Goal: Task Accomplishment & Management: Manage account settings

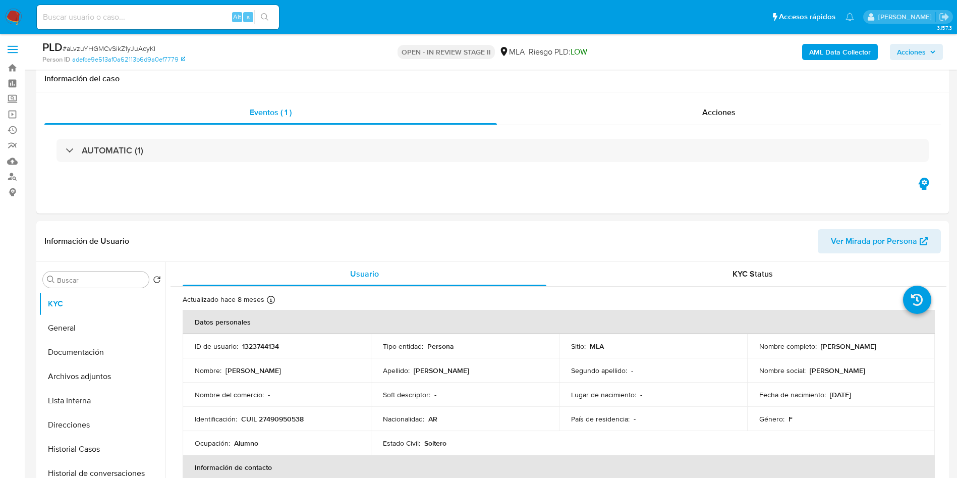
select select "10"
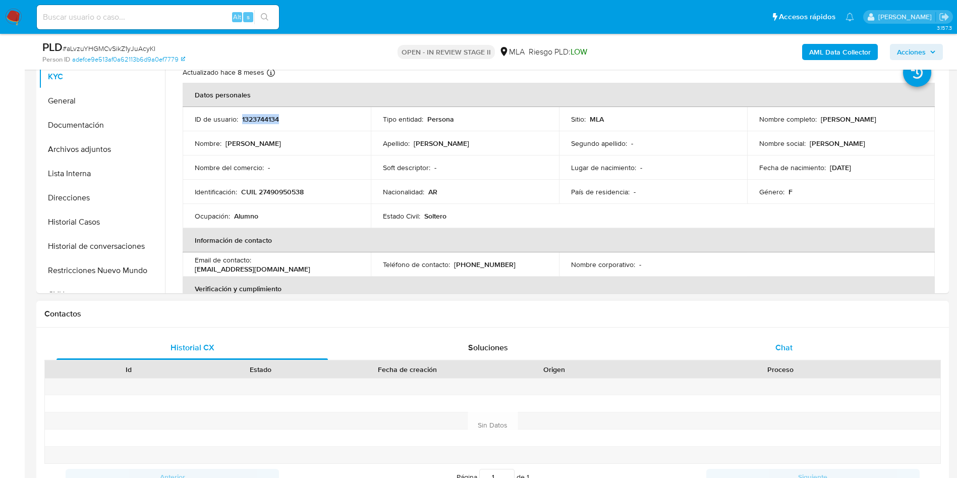
click at [811, 336] on div "Chat" at bounding box center [784, 348] width 272 height 24
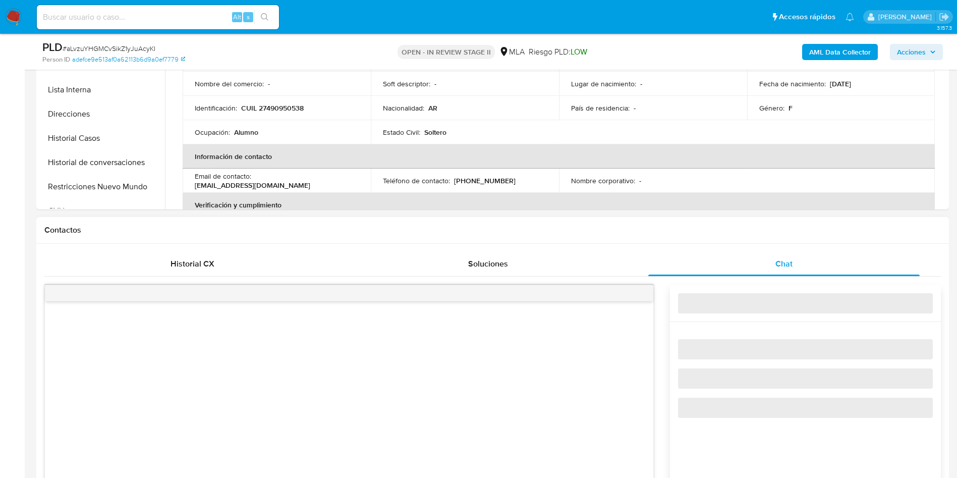
scroll to position [454, 0]
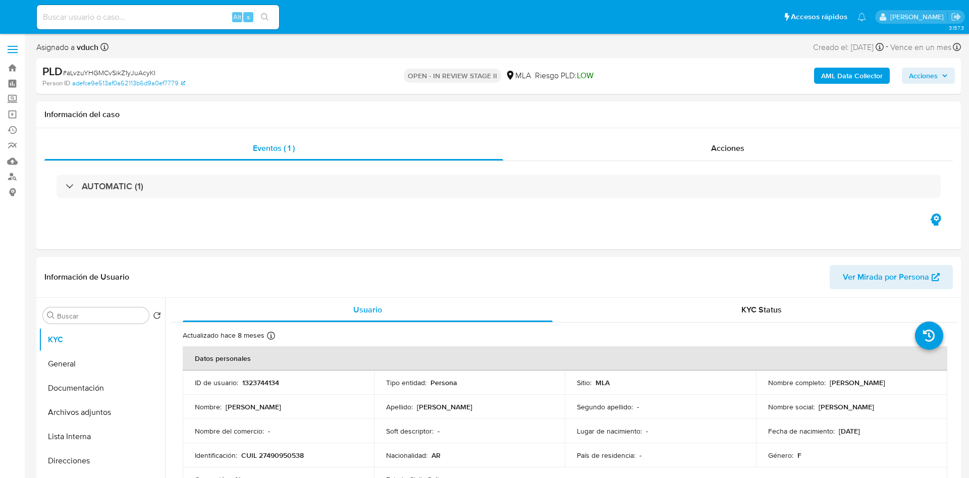
select select "10"
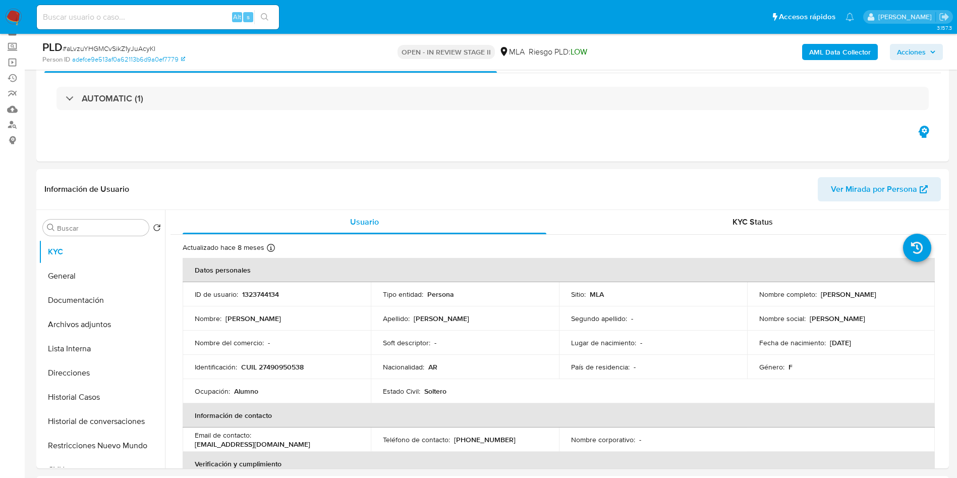
scroll to position [76, 0]
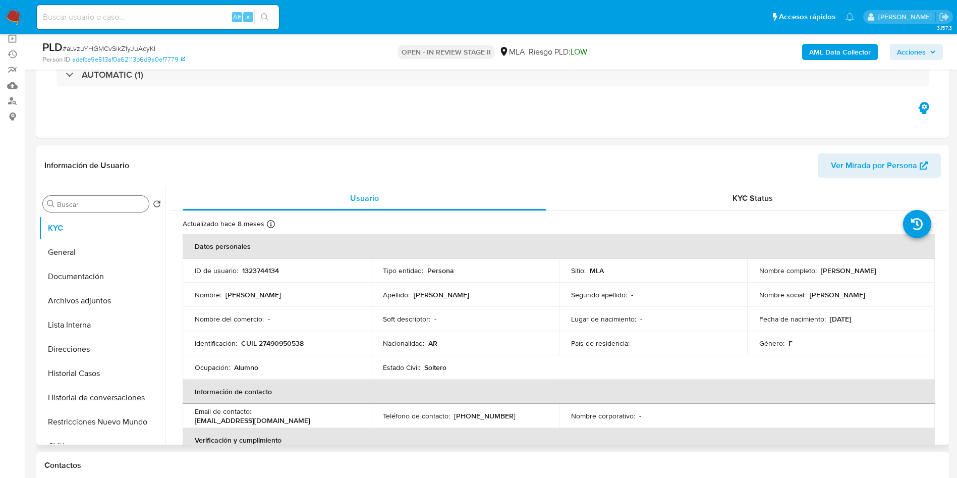
click at [96, 200] on input "Buscar" at bounding box center [101, 204] width 88 height 9
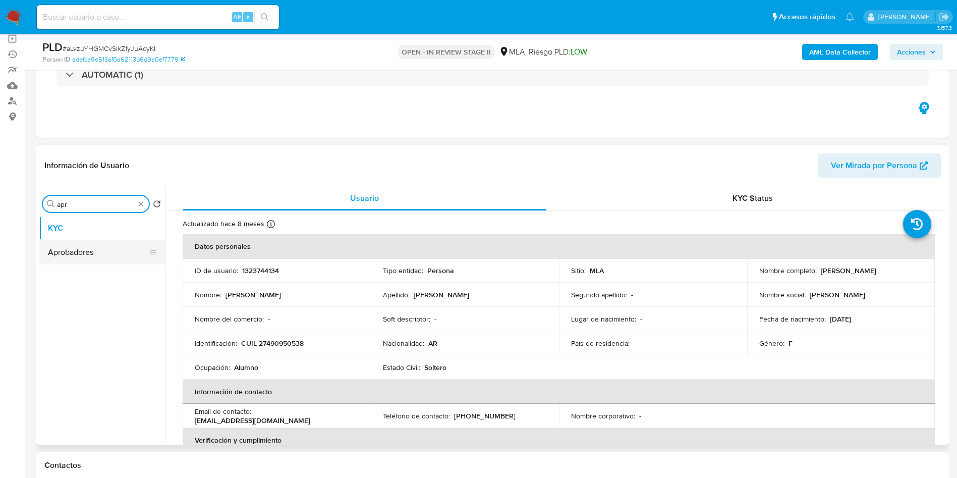
type input "apr"
click at [68, 249] on button "Aprobadores" at bounding box center [98, 252] width 118 height 24
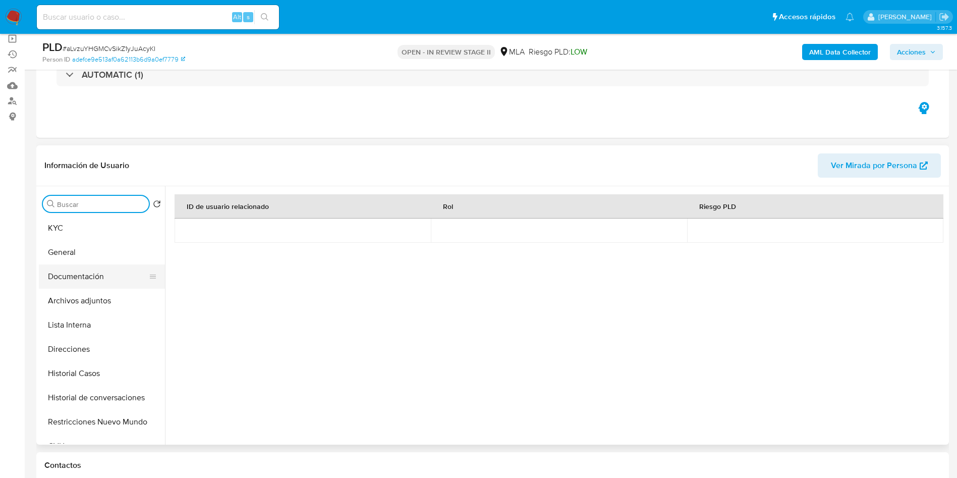
click at [122, 276] on button "Documentación" at bounding box center [98, 276] width 118 height 24
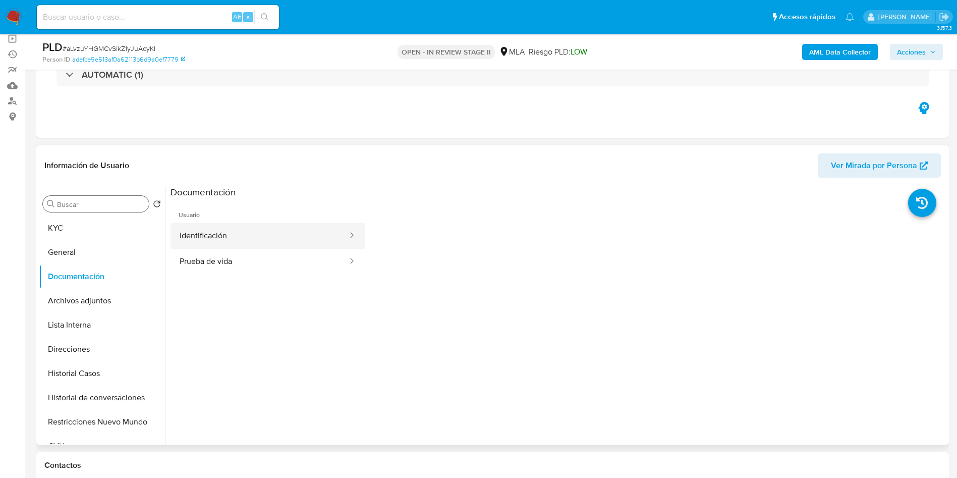
click at [249, 239] on button "Identificación" at bounding box center [260, 236] width 178 height 26
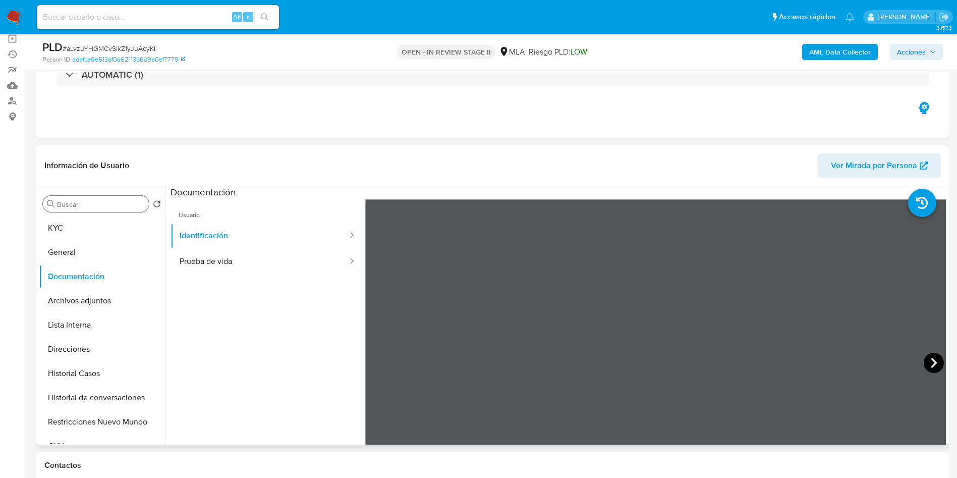
click at [926, 364] on icon at bounding box center [934, 363] width 20 height 20
click at [227, 273] on button "Prueba de vida" at bounding box center [260, 262] width 178 height 26
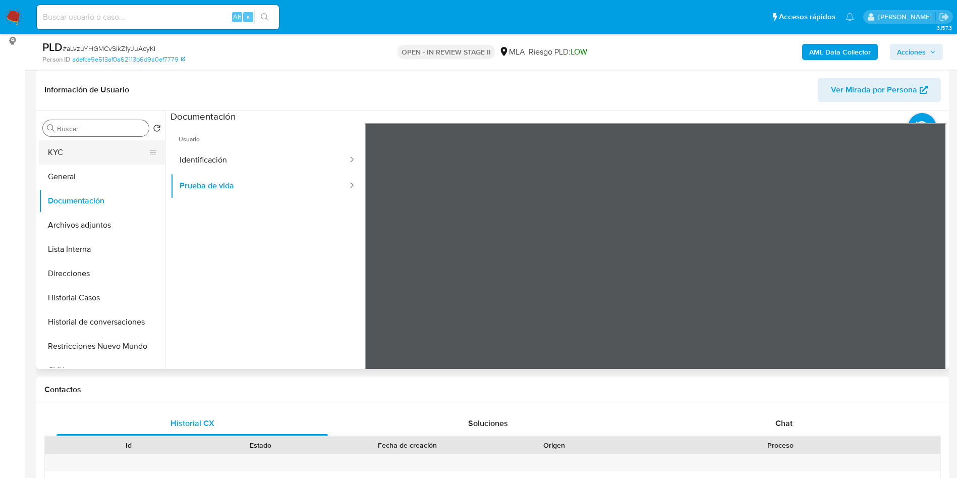
click at [121, 147] on button "KYC" at bounding box center [98, 152] width 118 height 24
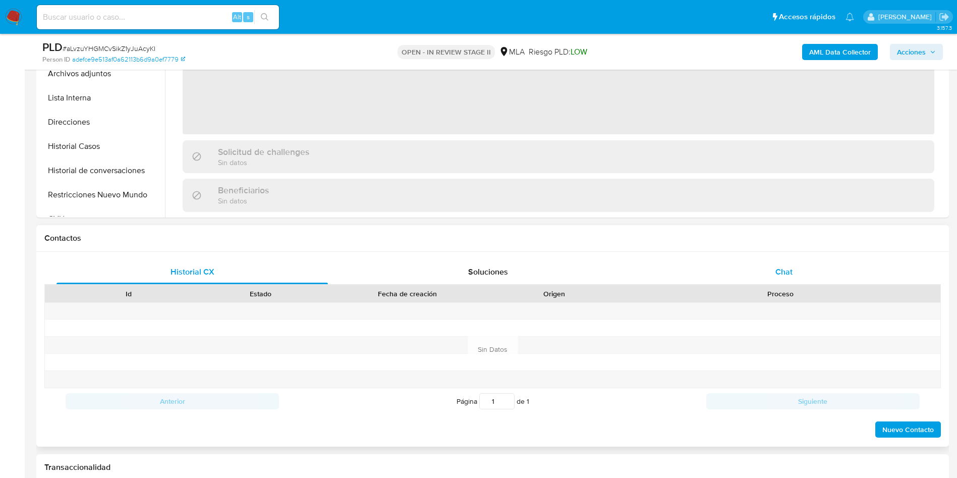
click at [823, 267] on div "Chat" at bounding box center [784, 272] width 272 height 24
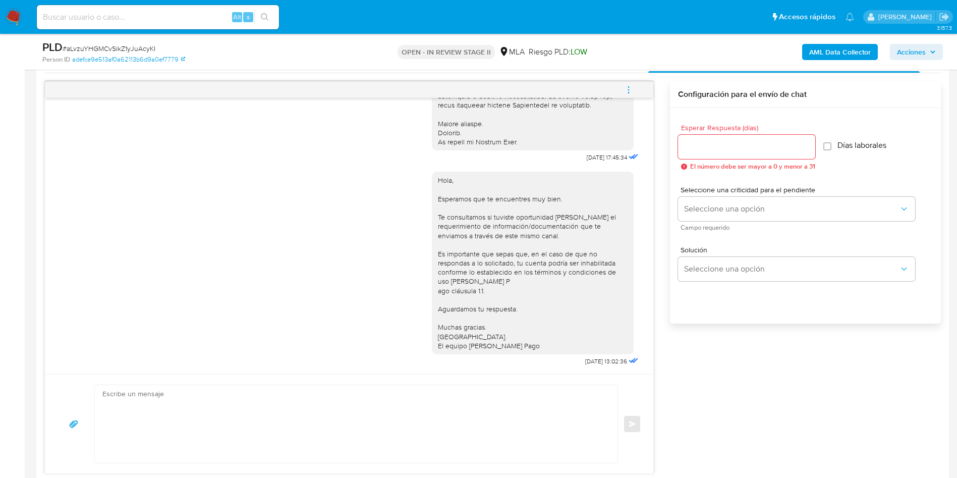
scroll to position [454, 0]
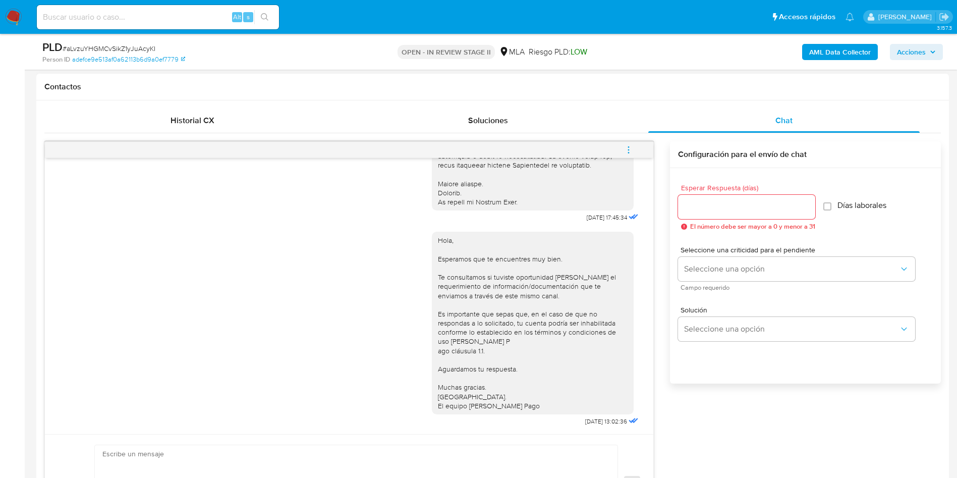
click at [640, 155] on button "menu-action" at bounding box center [628, 150] width 33 height 24
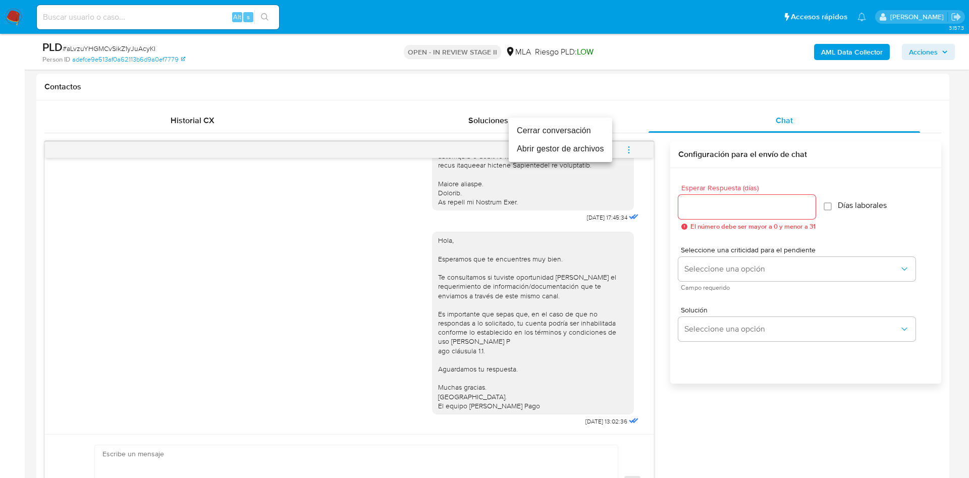
click at [598, 133] on li "Cerrar conversación" at bounding box center [560, 131] width 103 height 18
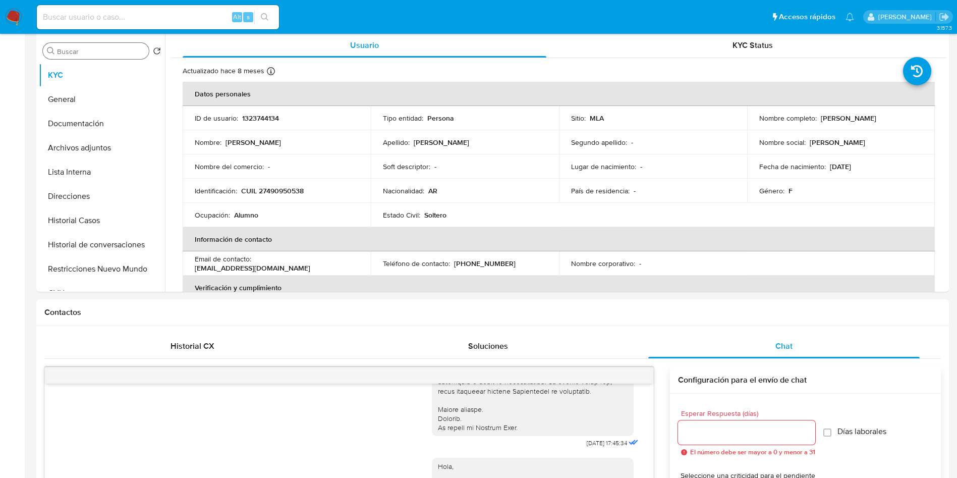
scroll to position [0, 0]
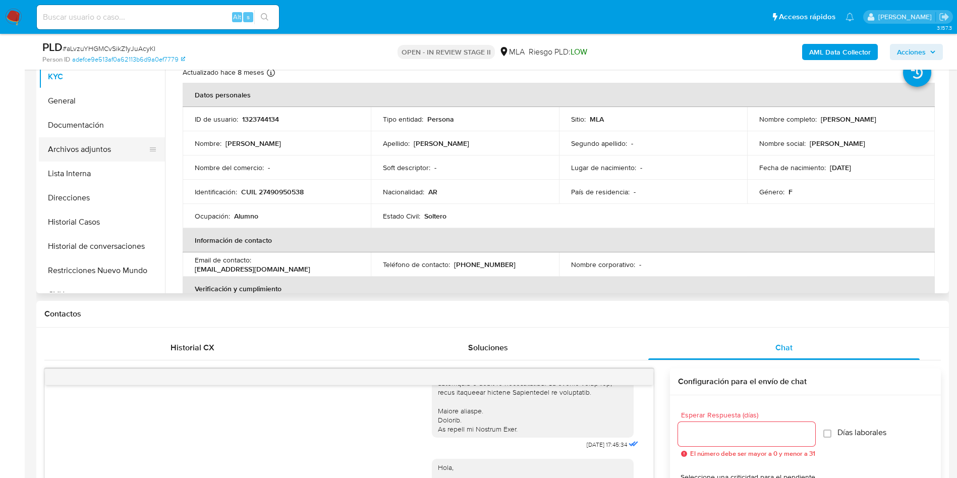
click at [127, 148] on button "Archivos adjuntos" at bounding box center [98, 149] width 118 height 24
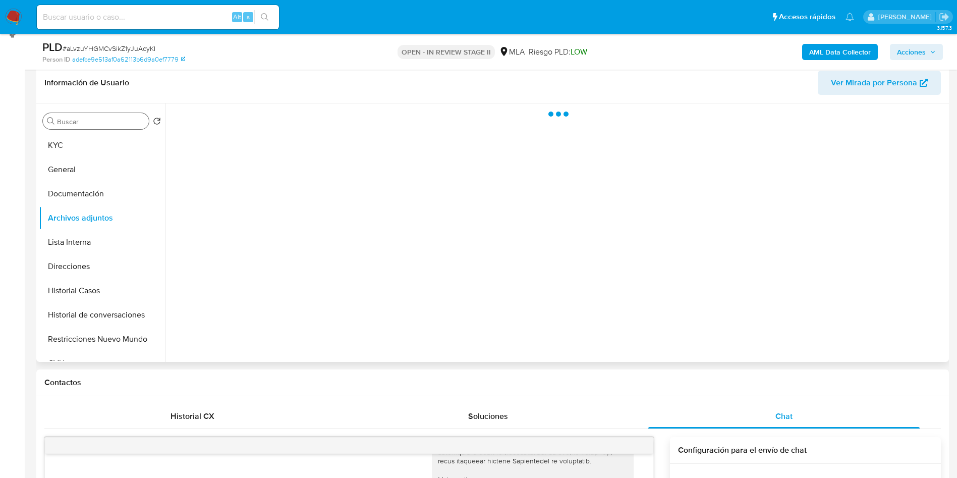
scroll to position [76, 0]
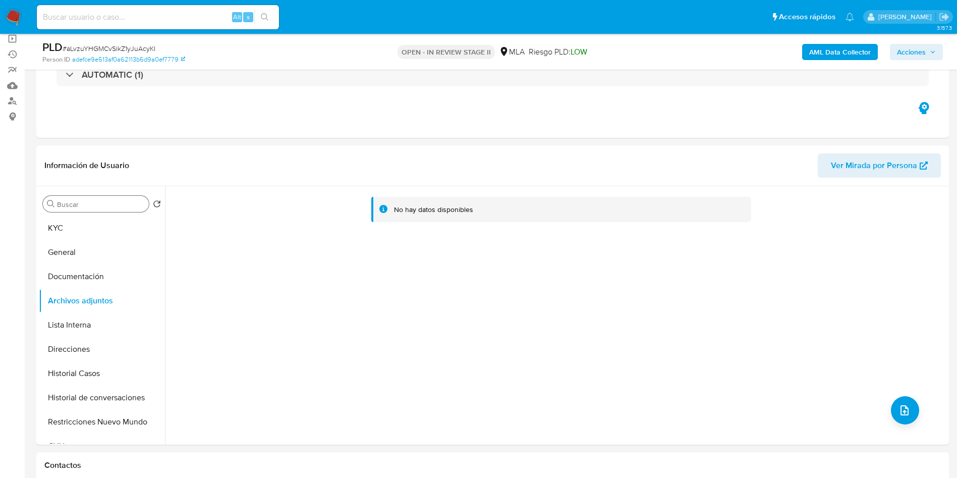
click at [860, 55] on b "AML Data Collector" at bounding box center [840, 52] width 62 height 16
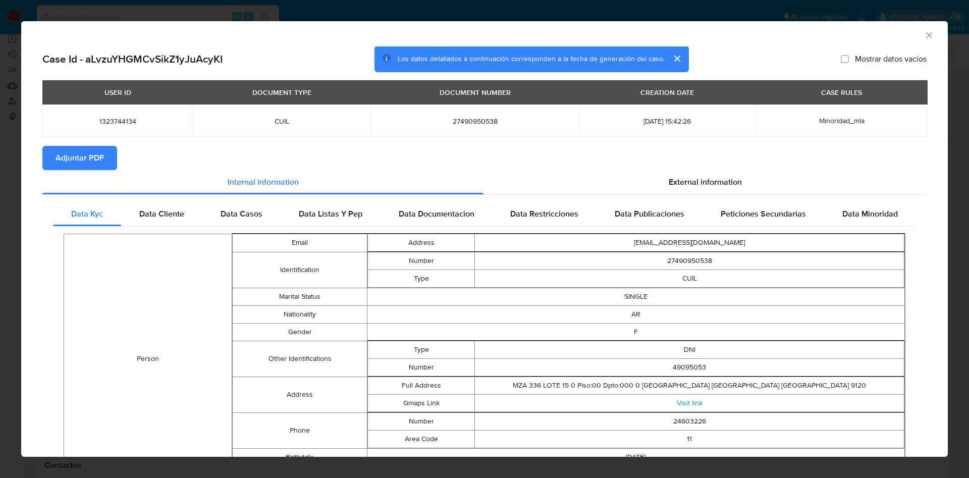
click at [68, 147] on span "Adjuntar PDF" at bounding box center [80, 158] width 48 height 22
click at [908, 27] on div "AML Data Collector" at bounding box center [484, 33] width 927 height 25
click at [924, 31] on icon "Cerrar ventana" at bounding box center [929, 35] width 10 height 10
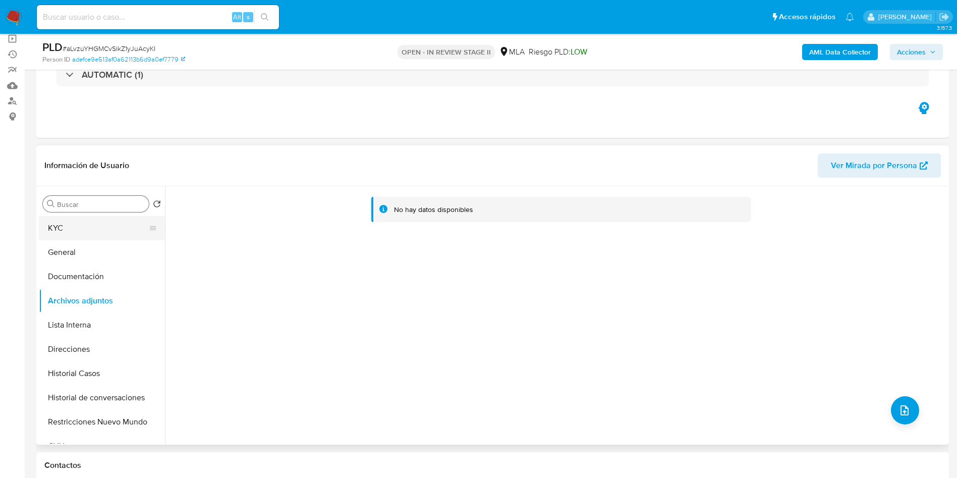
click at [62, 225] on button "KYC" at bounding box center [98, 228] width 118 height 24
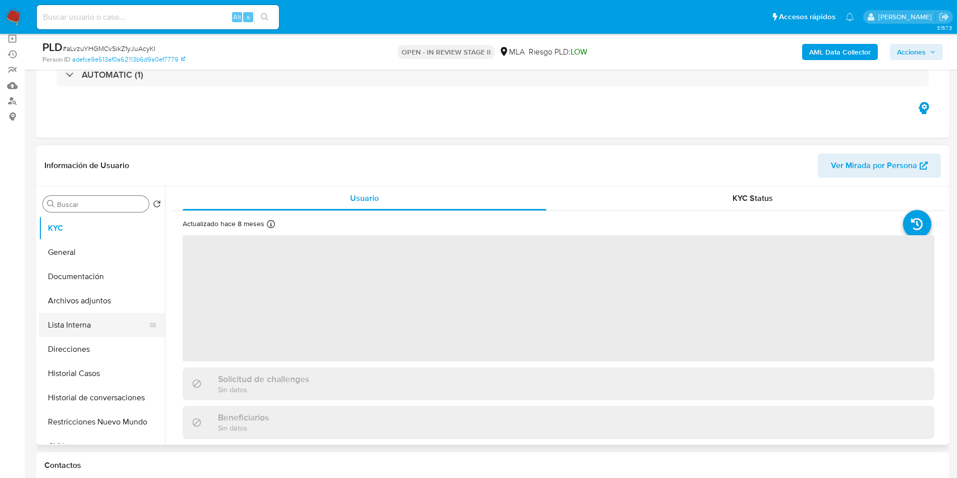
click at [113, 321] on button "Lista Interna" at bounding box center [98, 325] width 118 height 24
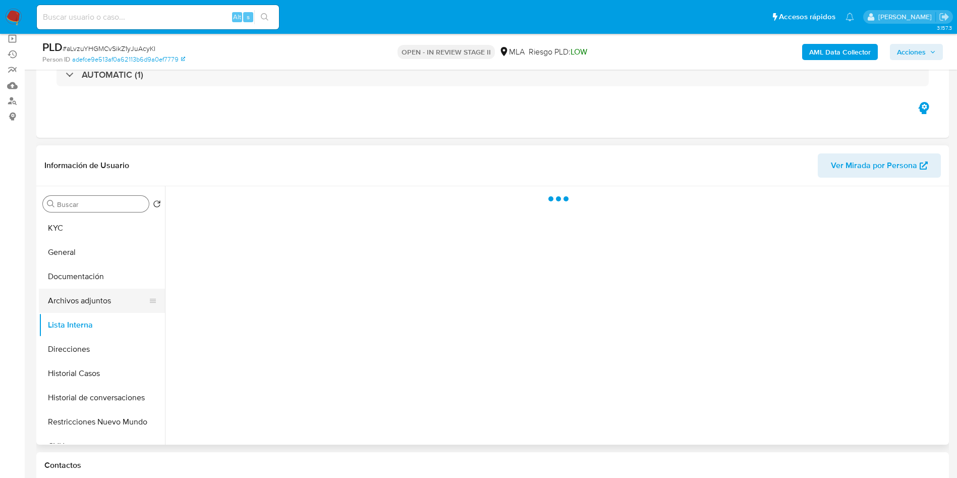
click at [104, 299] on button "Archivos adjuntos" at bounding box center [98, 301] width 118 height 24
click at [101, 229] on button "KYC" at bounding box center [98, 228] width 118 height 24
click at [107, 290] on button "Archivos adjuntos" at bounding box center [98, 301] width 118 height 24
click at [113, 272] on button "Documentación" at bounding box center [98, 276] width 118 height 24
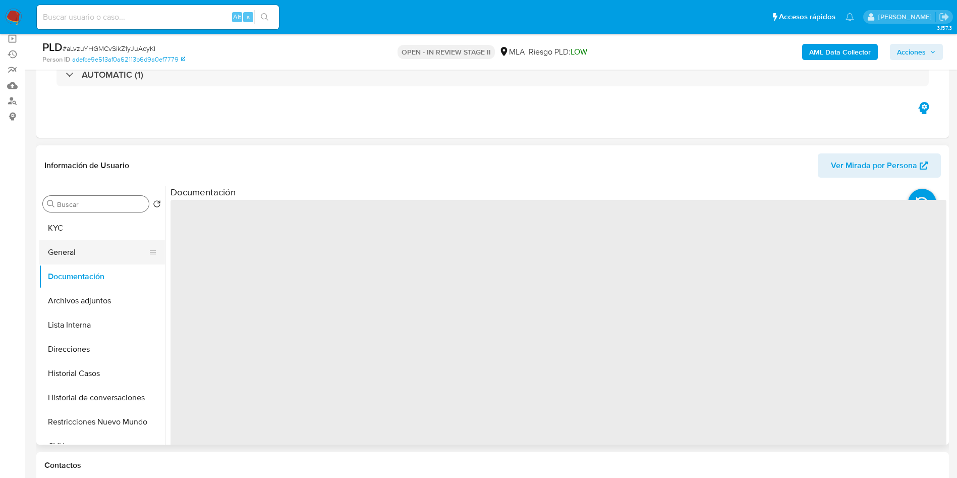
click at [107, 247] on button "General" at bounding box center [98, 252] width 118 height 24
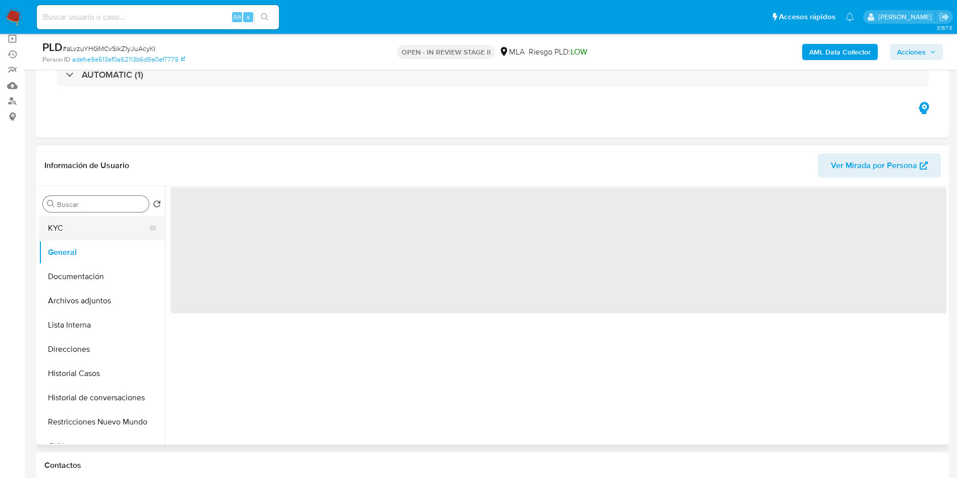
click at [103, 222] on button "KYC" at bounding box center [98, 228] width 118 height 24
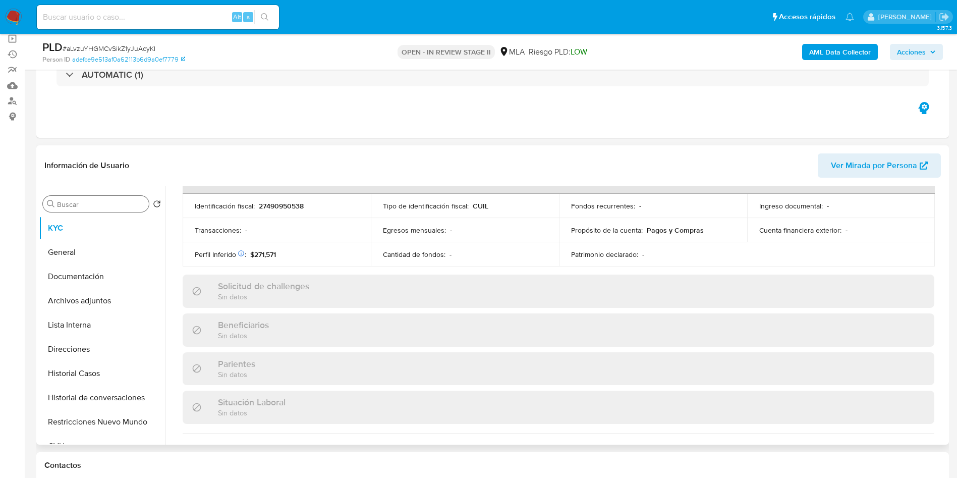
scroll to position [522, 0]
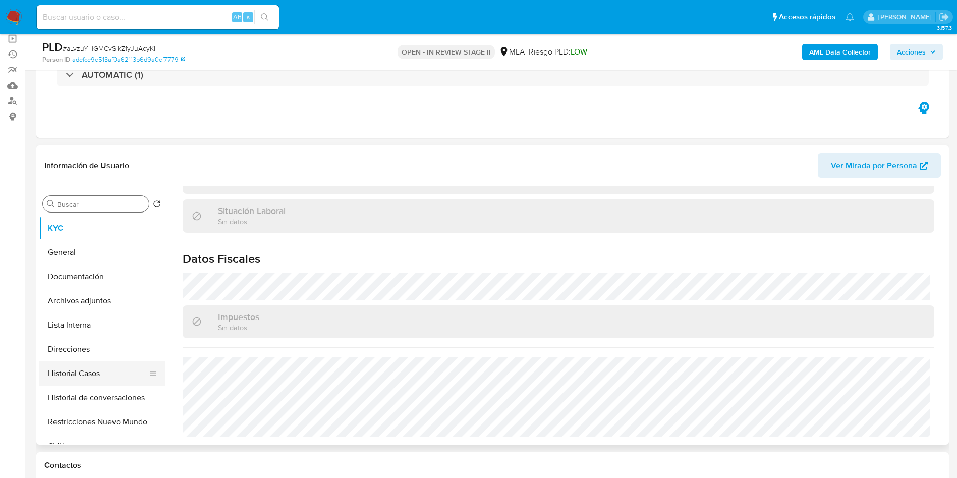
click at [99, 371] on button "Historial Casos" at bounding box center [98, 373] width 118 height 24
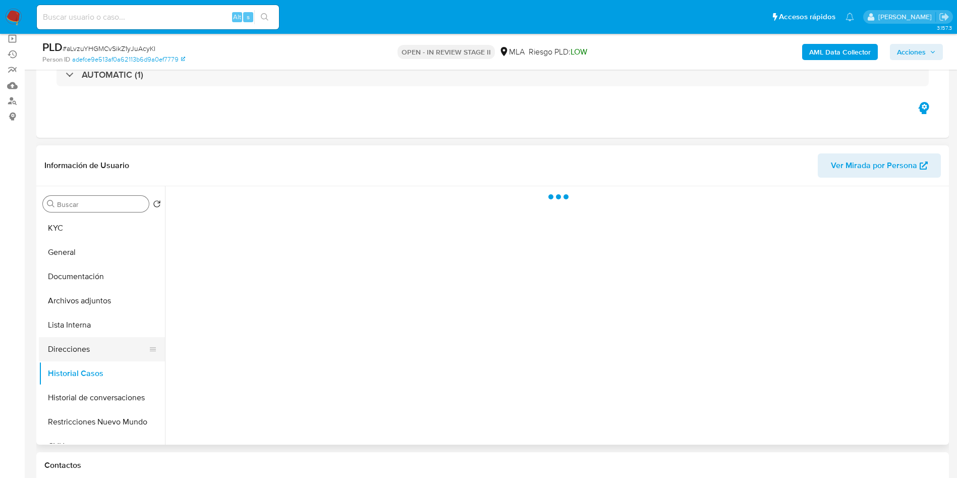
scroll to position [0, 0]
click at [98, 353] on button "Direcciones" at bounding box center [98, 349] width 118 height 24
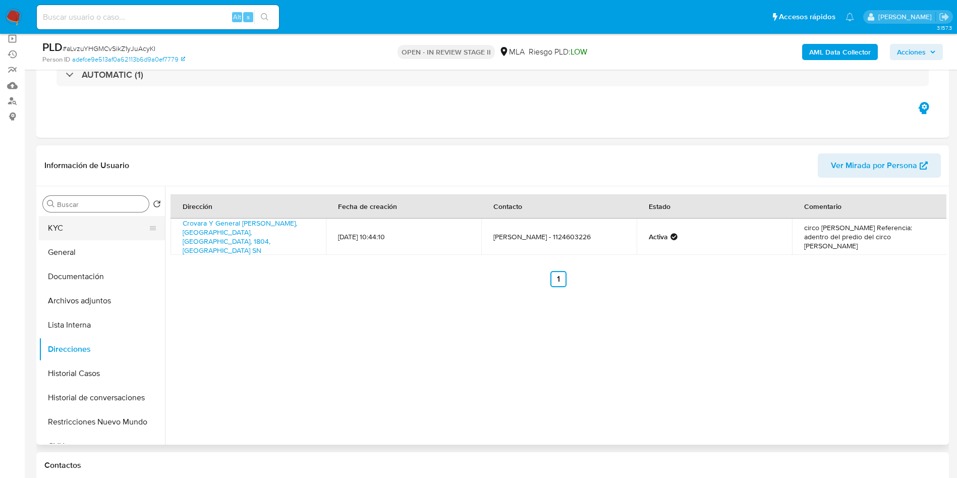
click at [55, 239] on button "KYC" at bounding box center [98, 228] width 118 height 24
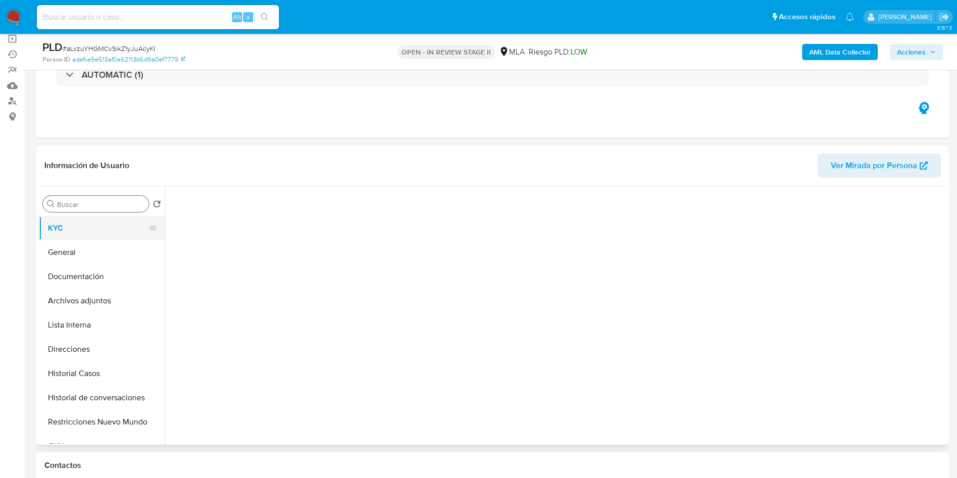
click at [64, 232] on button "KYC" at bounding box center [98, 228] width 118 height 24
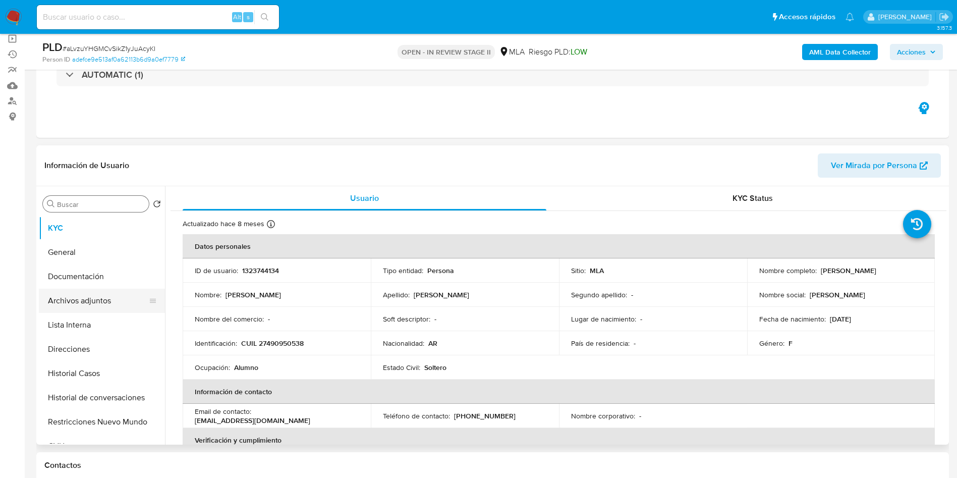
click at [114, 308] on button "Archivos adjuntos" at bounding box center [98, 301] width 118 height 24
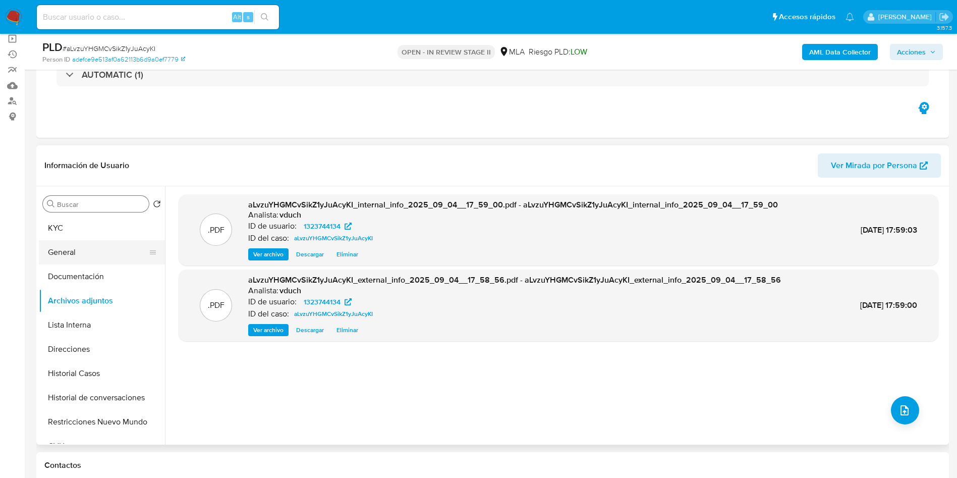
click at [89, 244] on button "General" at bounding box center [98, 252] width 118 height 24
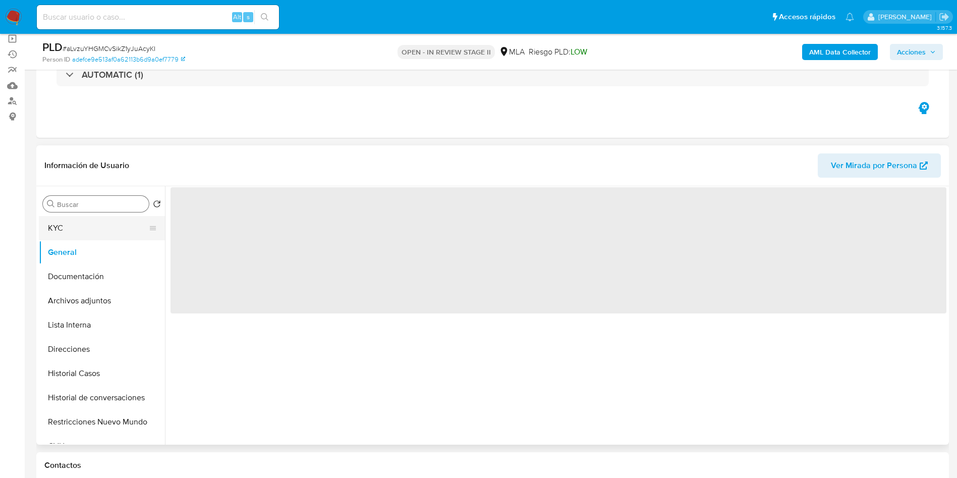
click at [98, 227] on button "KYC" at bounding box center [98, 228] width 118 height 24
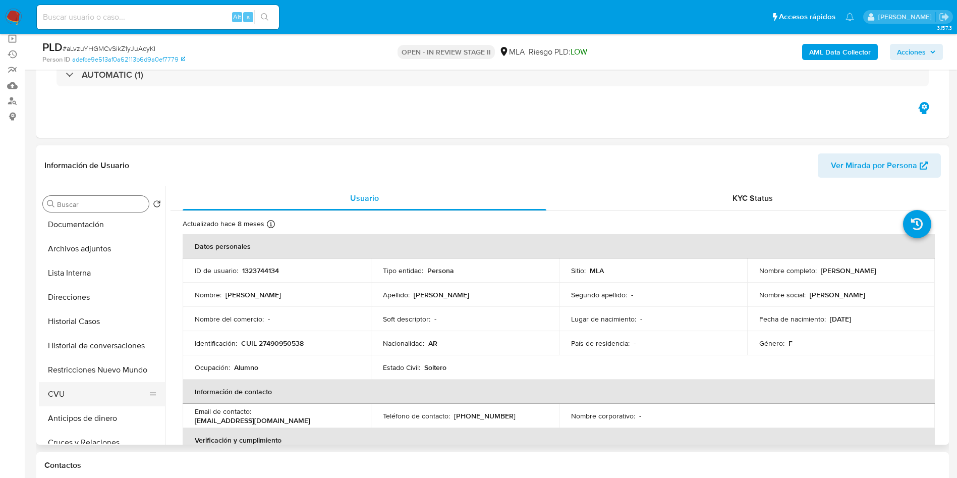
scroll to position [76, 0]
click at [104, 369] on button "CVU" at bounding box center [98, 370] width 118 height 24
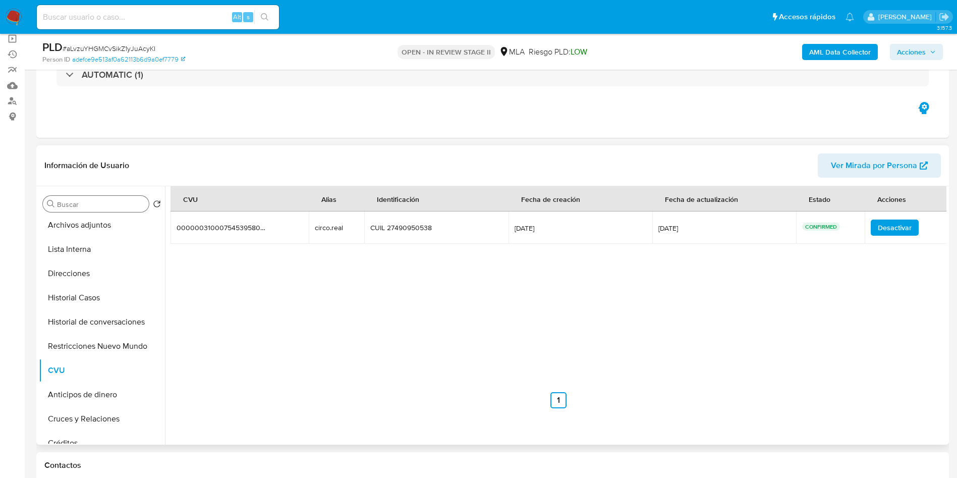
click at [329, 219] on td "circo.real circo.real" at bounding box center [337, 227] width 56 height 32
click at [329, 231] on div "circo.real" at bounding box center [336, 227] width 43 height 9
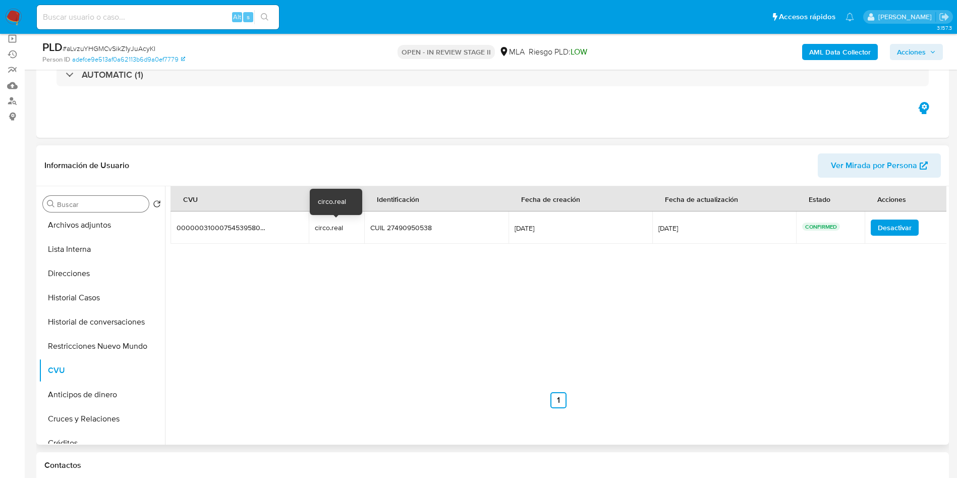
click at [329, 231] on div "circo.real" at bounding box center [336, 227] width 43 height 9
click at [111, 244] on button "Lista Interna" at bounding box center [98, 249] width 118 height 24
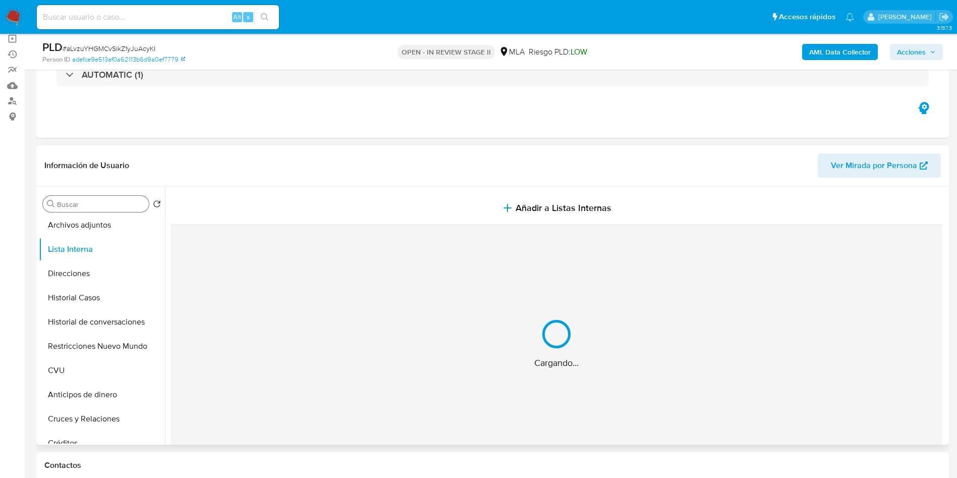
scroll to position [0, 0]
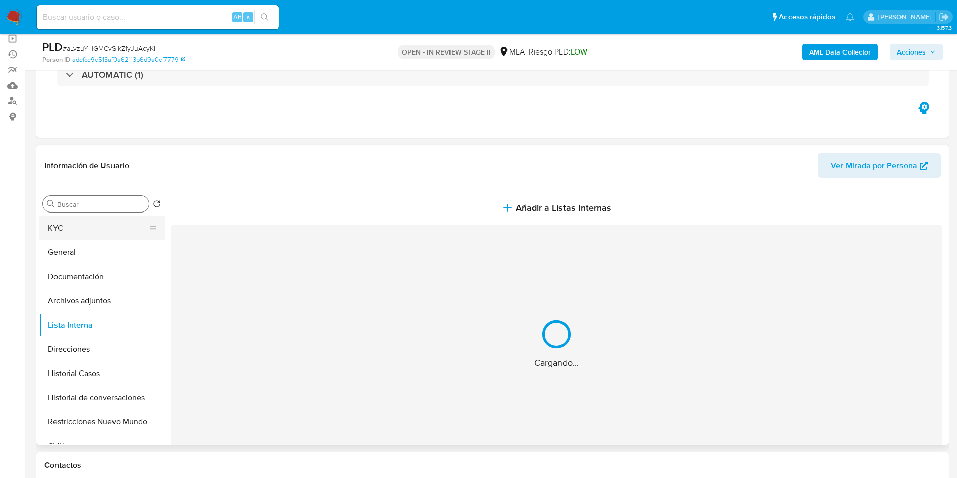
click at [115, 234] on button "KYC" at bounding box center [98, 228] width 118 height 24
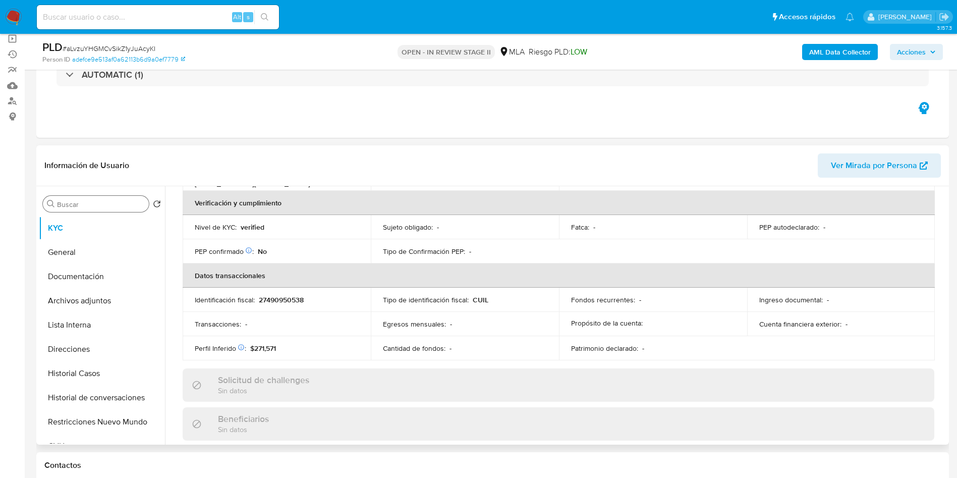
scroll to position [217, 0]
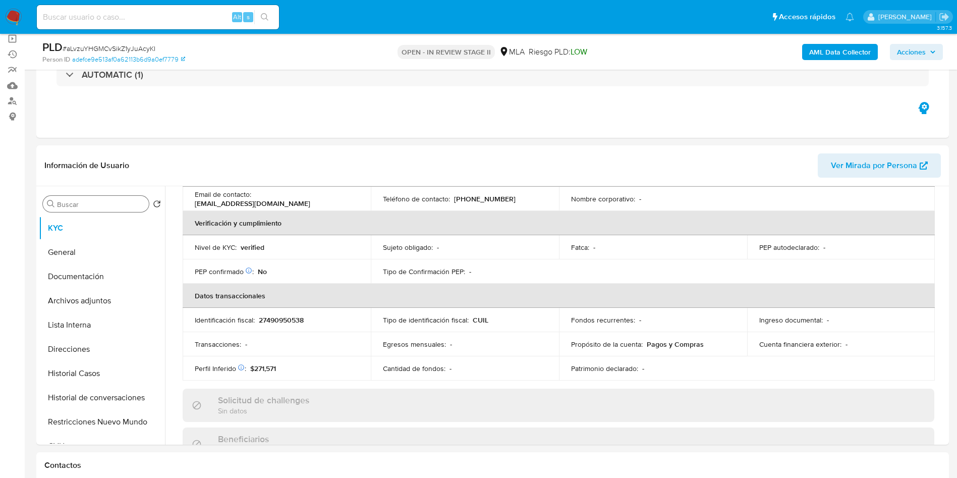
click at [93, 206] on input "Buscar" at bounding box center [101, 204] width 88 height 9
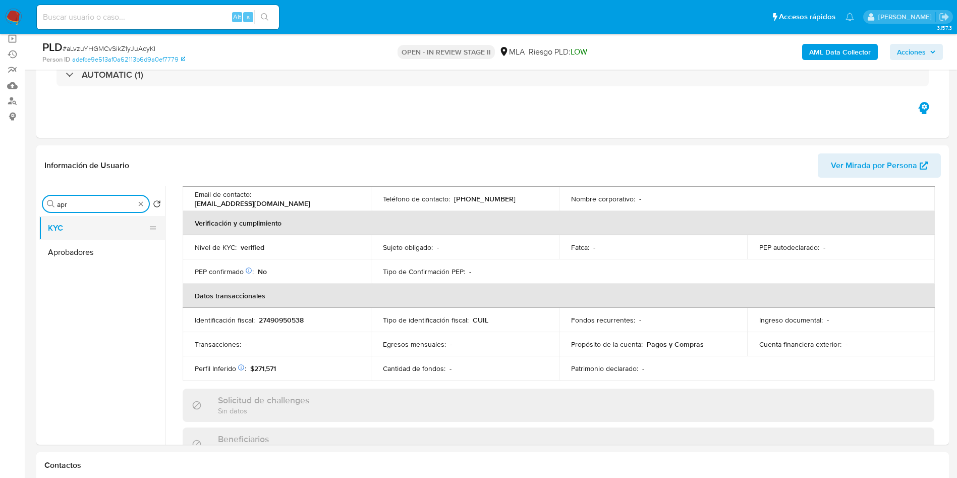
type input "apr"
click at [87, 231] on button "KYC" at bounding box center [98, 228] width 118 height 24
click at [88, 243] on button "Aprobadores" at bounding box center [98, 252] width 118 height 24
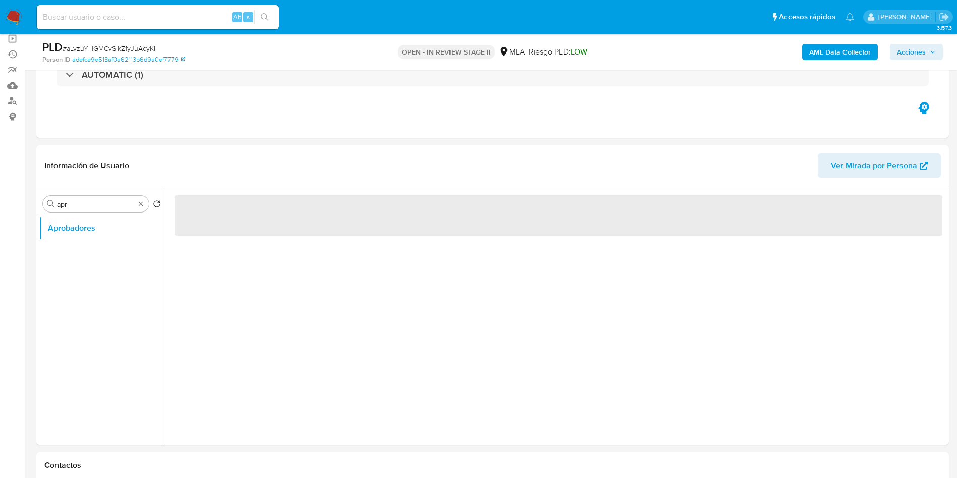
click at [211, 239] on div "‌" at bounding box center [559, 215] width 776 height 58
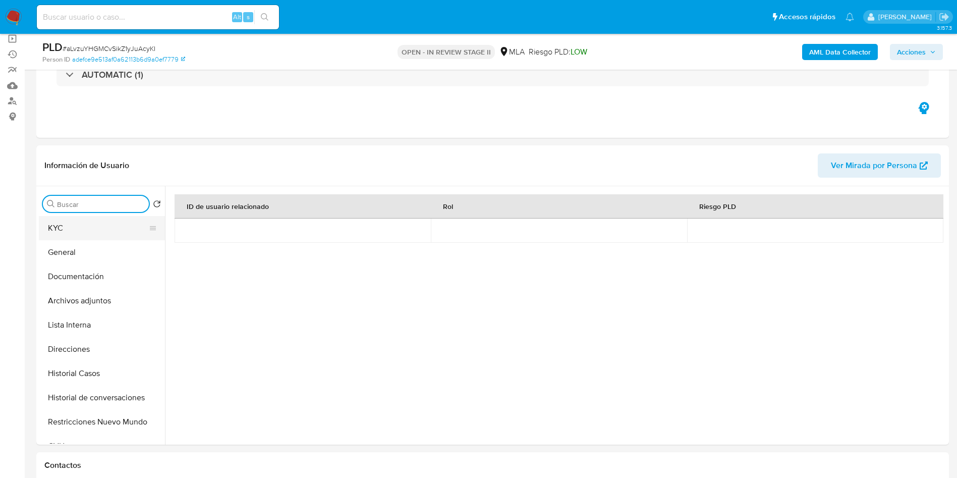
click at [92, 237] on button "KYC" at bounding box center [98, 228] width 118 height 24
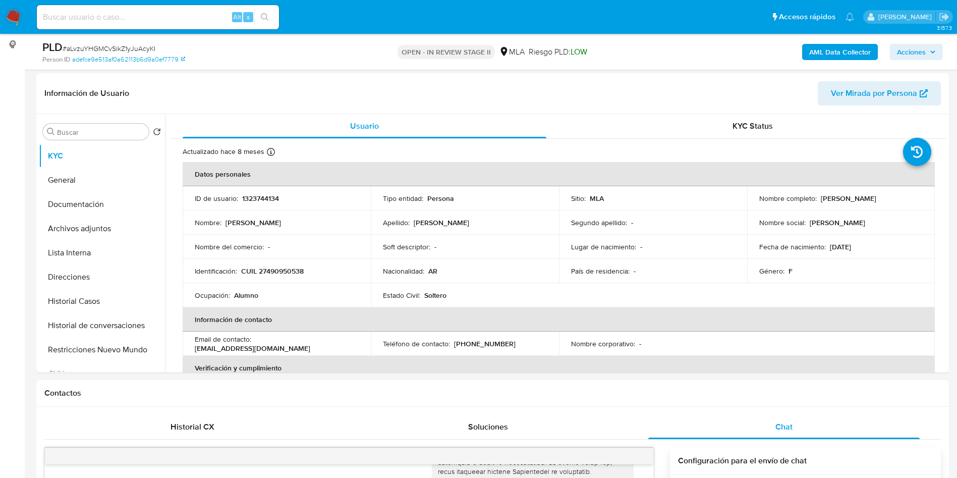
scroll to position [151, 0]
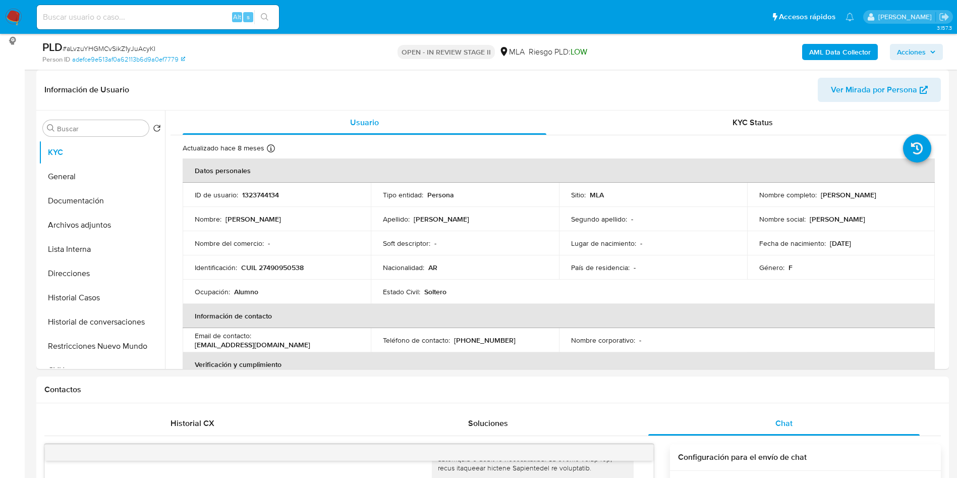
drag, startPoint x: 573, startPoint y: 250, endPoint x: 581, endPoint y: 243, distance: 10.8
click at [580, 245] on td "Lugar de nacimiento : -" at bounding box center [653, 243] width 188 height 24
click at [584, 240] on p "Lugar de nacimiento :" at bounding box center [603, 243] width 65 height 9
click at [102, 170] on button "General" at bounding box center [98, 177] width 118 height 24
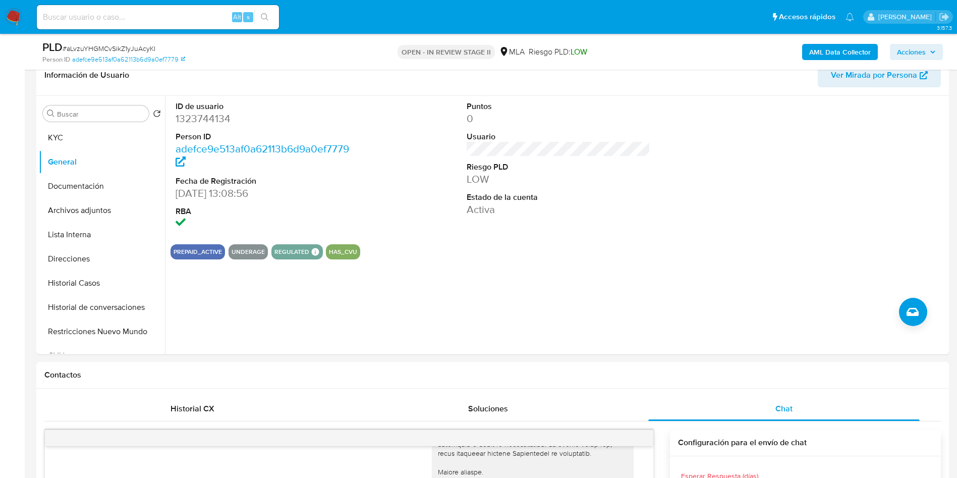
scroll to position [0, 0]
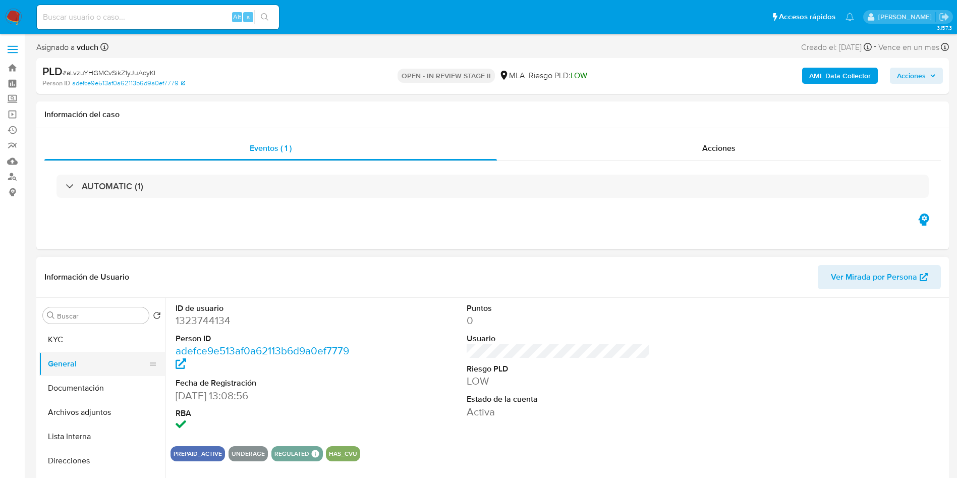
click at [122, 367] on button "General" at bounding box center [98, 364] width 118 height 24
click at [117, 382] on button "Documentación" at bounding box center [98, 388] width 118 height 24
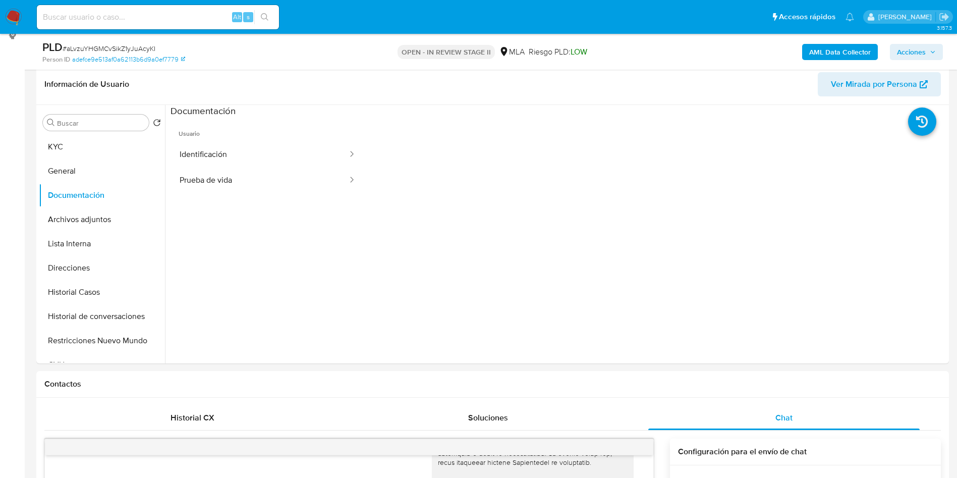
scroll to position [76, 0]
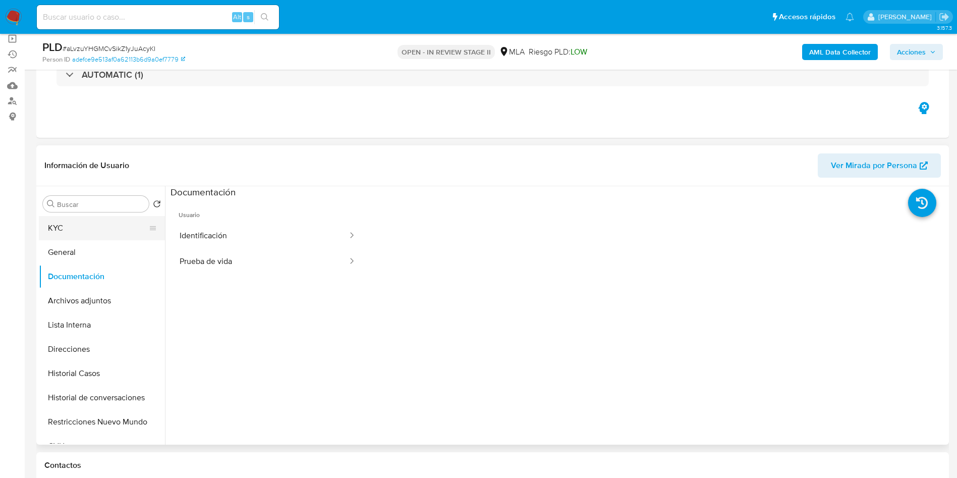
click at [76, 237] on button "KYC" at bounding box center [98, 228] width 118 height 24
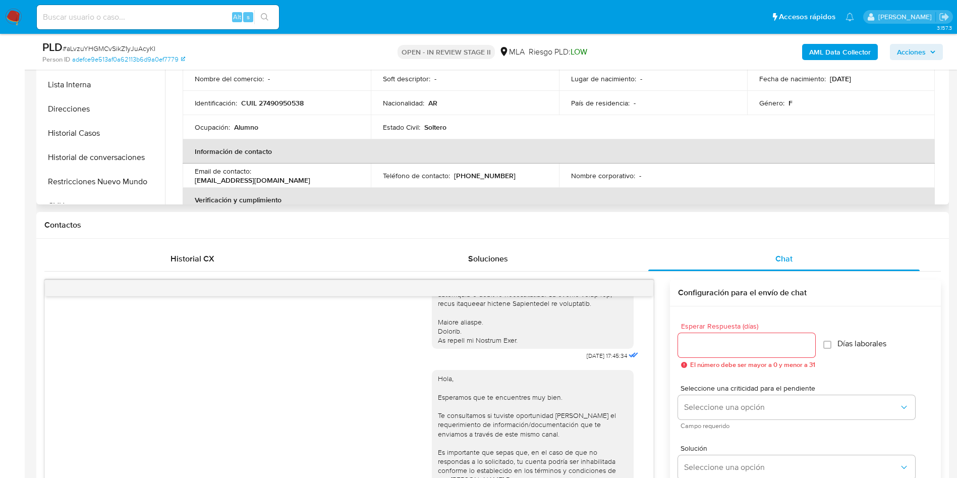
scroll to position [227, 0]
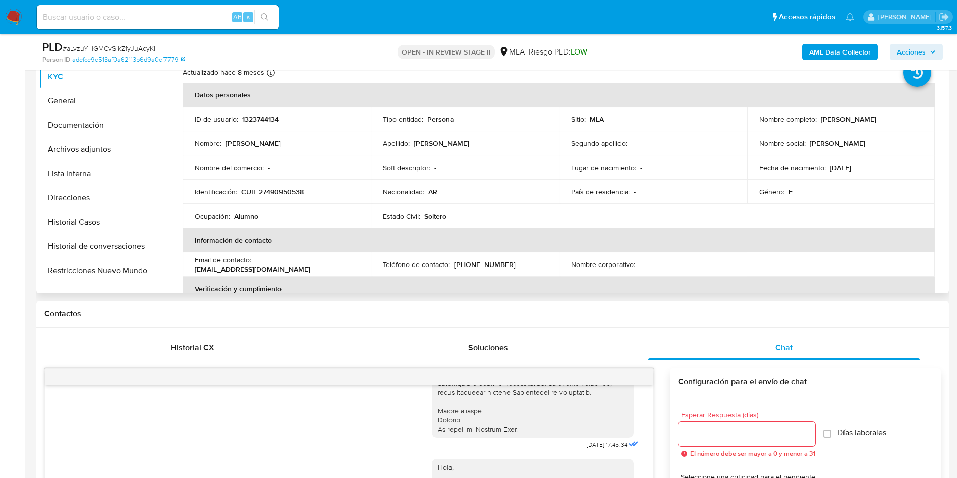
drag, startPoint x: 817, startPoint y: 118, endPoint x: 897, endPoint y: 120, distance: 80.3
click at [897, 120] on div "Nombre completo : Suyai Geraldine Torres" at bounding box center [842, 119] width 164 height 9
copy p "Suyai Geraldine Torres"
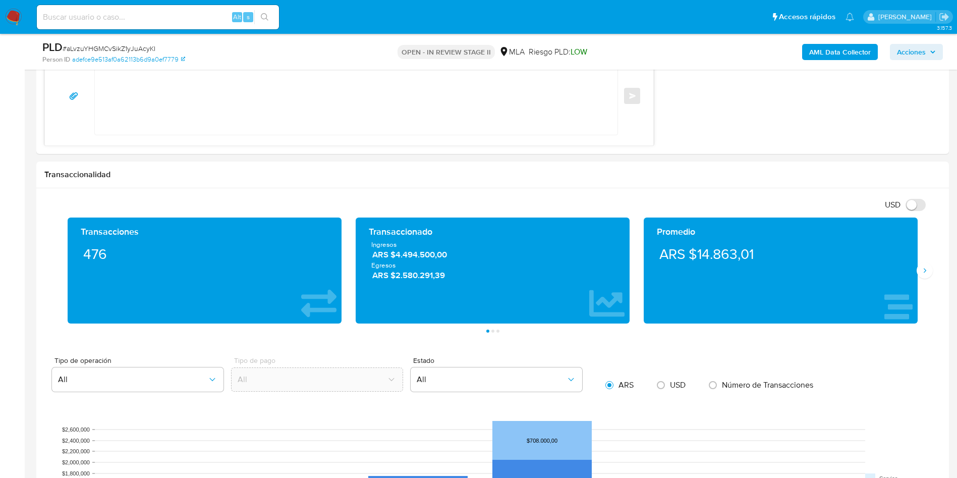
scroll to position [606, 0]
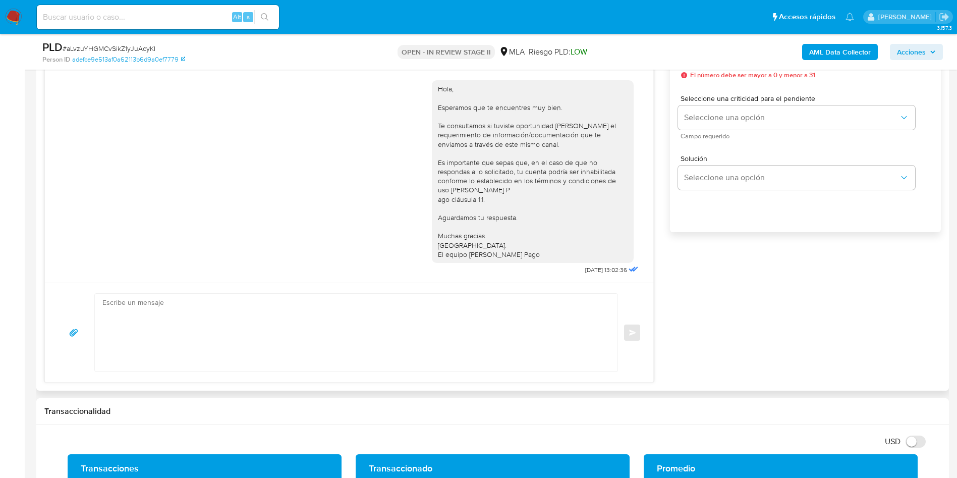
click at [328, 296] on textarea at bounding box center [353, 333] width 503 height 78
paste textarea "Hola Suyai Geraldine Torres, Queremos informarte que el uso de la cuenta es per…"
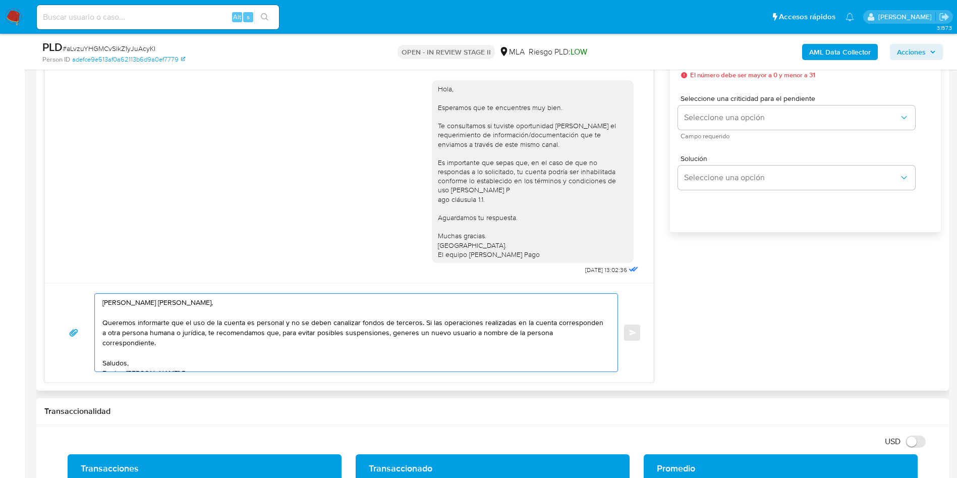
scroll to position [454, 0]
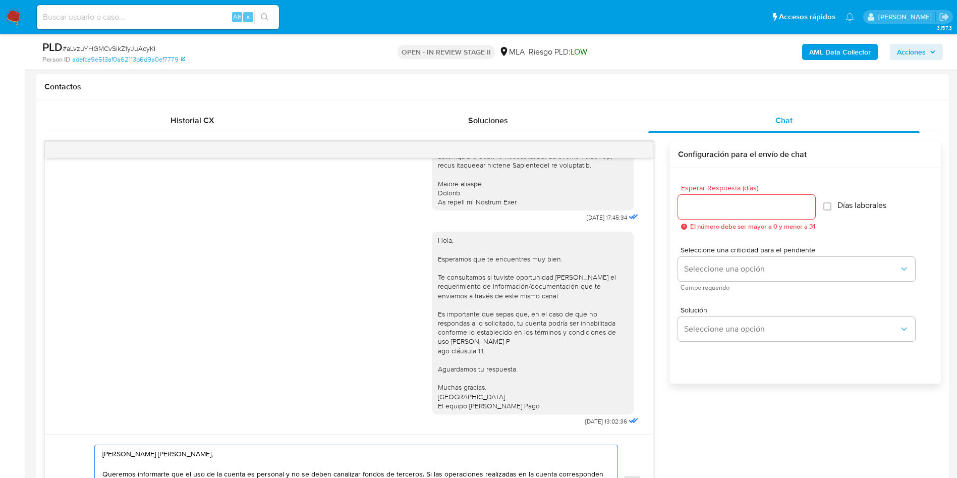
type textarea "Hola Suyai Geraldine Torres, Queremos informarte que el uso de la cuenta es per…"
click at [698, 198] on div at bounding box center [746, 207] width 137 height 24
click at [697, 204] on input "Esperar Respuesta (días)" at bounding box center [746, 206] width 137 height 13
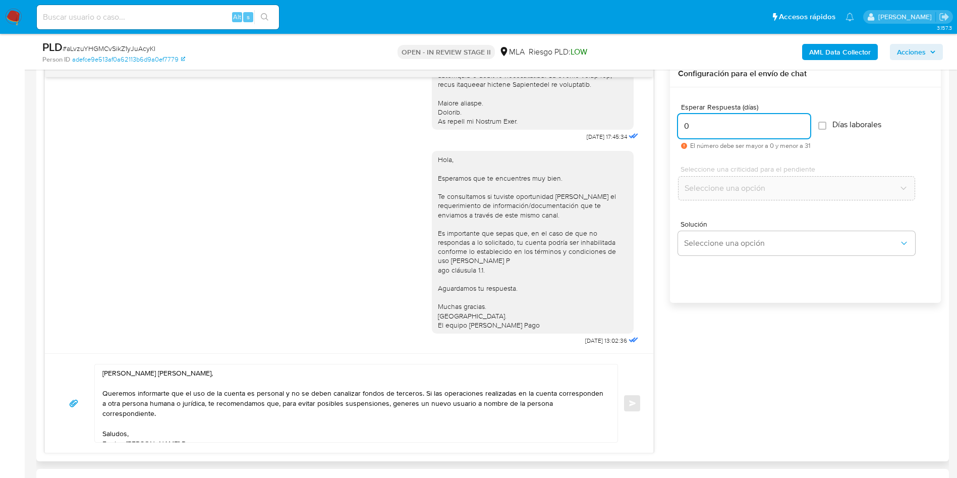
scroll to position [606, 0]
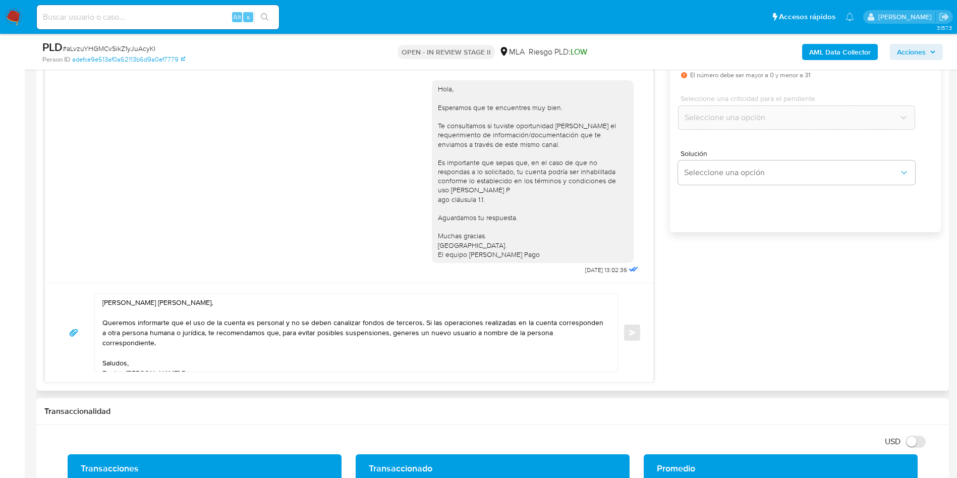
type input "0"
click at [419, 323] on textarea "Hola Suyai Geraldine Torres, Queremos informarte que el uso de la cuenta es per…" at bounding box center [353, 333] width 503 height 78
click at [156, 332] on textarea "Hola Suyai Geraldine Torres, Queremos informarte que el uso de la cuenta es per…" at bounding box center [353, 333] width 503 height 78
click at [198, 336] on textarea "Hola Suyai Geraldine Torres, Queremos informarte que el uso de la cuenta es per…" at bounding box center [353, 333] width 503 height 78
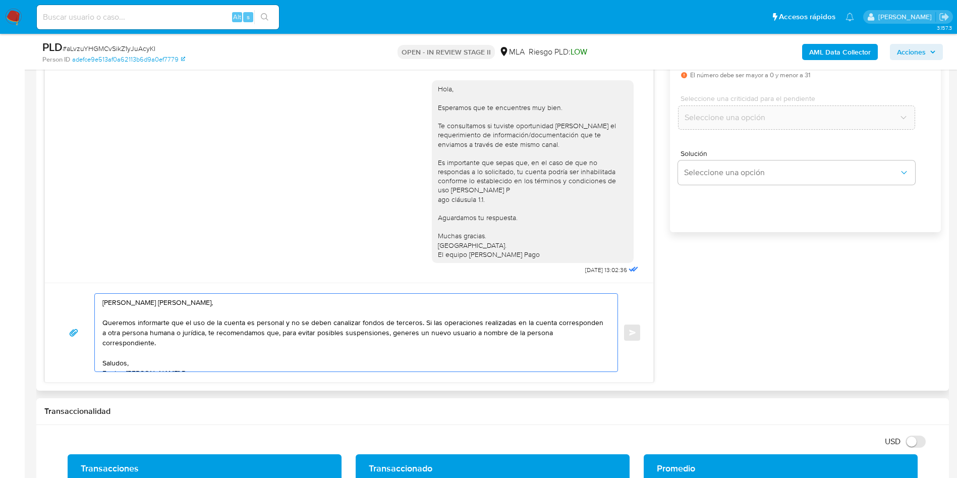
drag, startPoint x: 199, startPoint y: 336, endPoint x: 144, endPoint y: 332, distance: 55.2
click at [144, 332] on textarea "Hola Suyai Geraldine Torres, Queremos informarte que el uso de la cuenta es per…" at bounding box center [353, 333] width 503 height 78
click at [248, 363] on textarea "Hola Suyai Geraldine Torres, Queremos informarte que el uso de la cuenta es per…" at bounding box center [353, 333] width 503 height 78
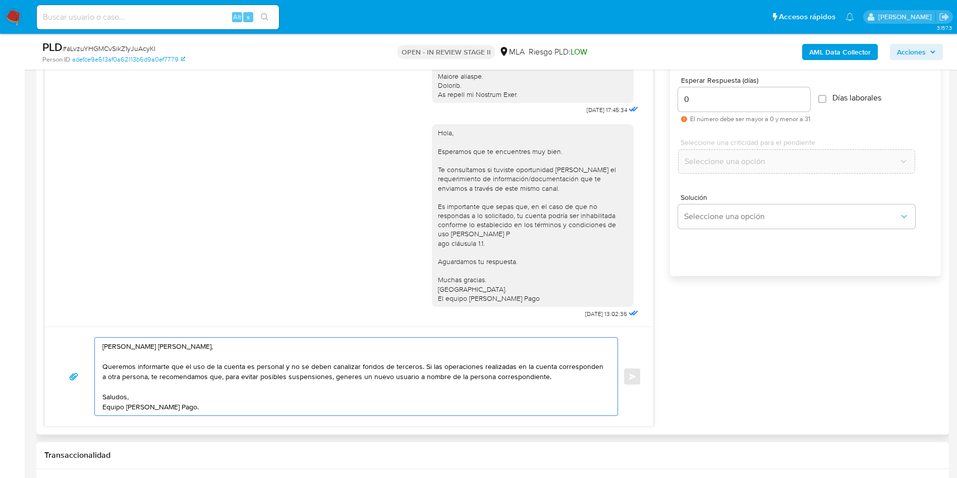
scroll to position [530, 0]
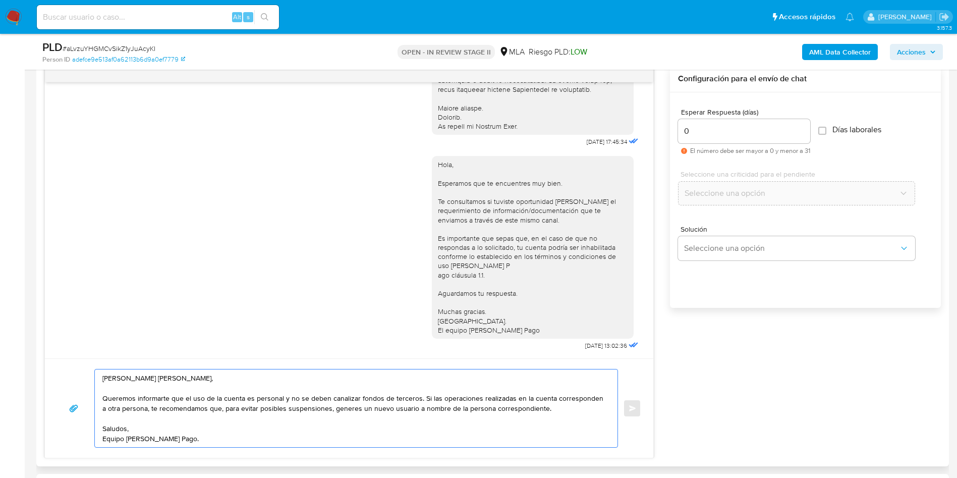
drag, startPoint x: 558, startPoint y: 406, endPoint x: 480, endPoint y: 401, distance: 77.9
click at [451, 409] on textarea "Hola Suyai Geraldine Torres, Queremos informarte que el uso de la cuenta es per…" at bounding box center [353, 408] width 503 height 78
type textarea "Hola Suyai Geraldine Torres, Queremos informarte que el uso de la cuenta es per…"
drag, startPoint x: 225, startPoint y: 452, endPoint x: 80, endPoint y: 364, distance: 169.4
click at [80, 364] on div "Hola Suyai Geraldine Torres, Queremos informarte que el uso de la cuenta es per…" at bounding box center [349, 413] width 609 height 110
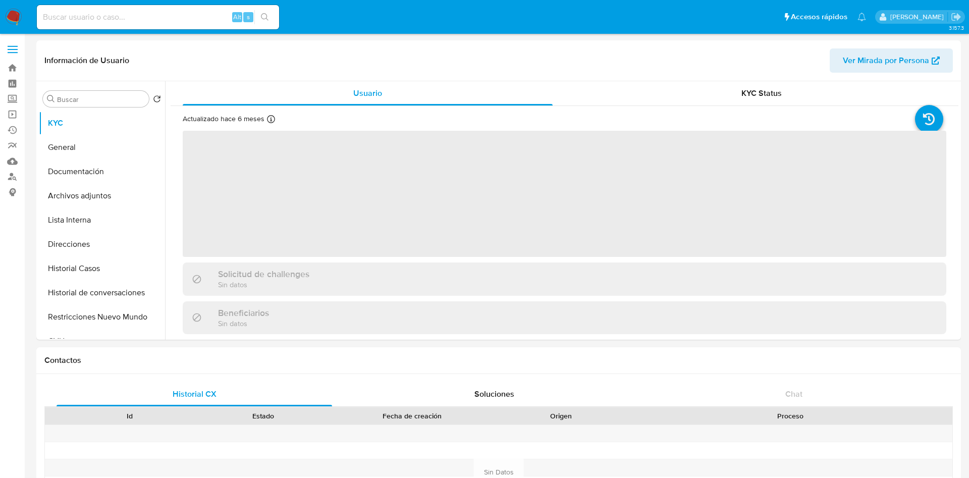
select select "10"
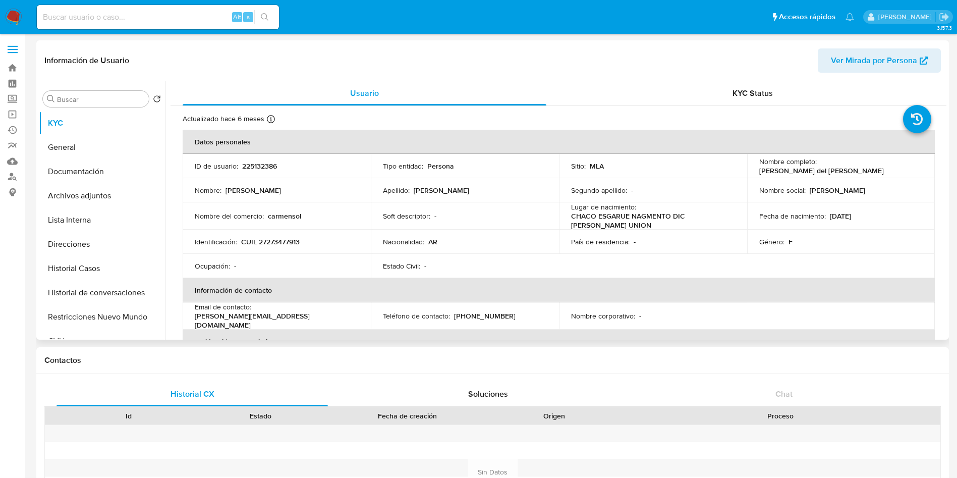
click at [820, 170] on p "[PERSON_NAME] del [PERSON_NAME]" at bounding box center [822, 170] width 125 height 9
click at [893, 171] on div "Nombre completo : Maria del Carmen Velazquez Pintos" at bounding box center [842, 166] width 164 height 18
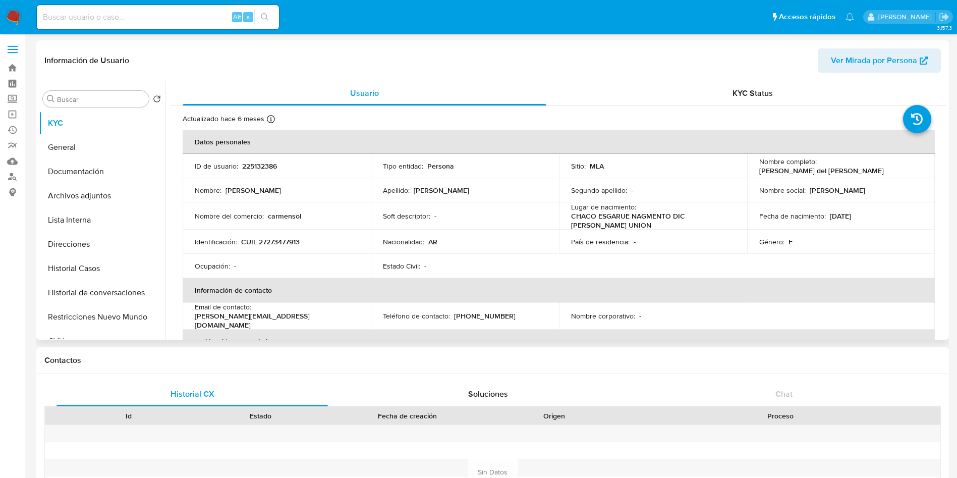
drag, startPoint x: 881, startPoint y: 171, endPoint x: 745, endPoint y: 173, distance: 135.8
click at [747, 173] on td "Nombre completo : Maria del Carmen Velazquez Pintos" at bounding box center [841, 166] width 188 height 24
copy p "Maria del Carmen Velazquez Pintos"
click at [282, 305] on div "Email de contacto : carmensol.circo2014@gmail.com" at bounding box center [277, 315] width 164 height 27
click at [280, 230] on td "Identificación : CUIL 27273477913" at bounding box center [277, 242] width 188 height 24
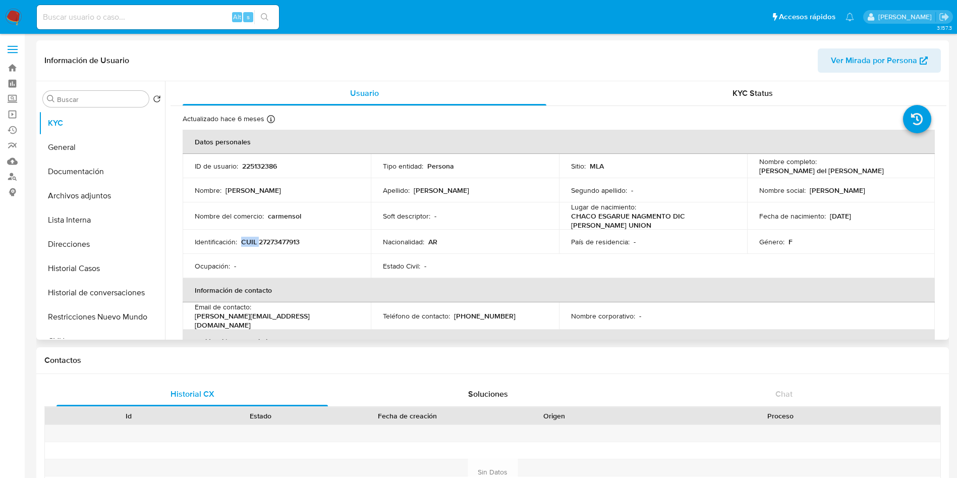
click at [280, 230] on td "Identificación : CUIL 27273477913" at bounding box center [277, 242] width 188 height 24
click at [277, 238] on p "CUIL 27273477913" at bounding box center [270, 241] width 59 height 9
copy p "27273477913"
click at [89, 172] on button "Documentación" at bounding box center [98, 171] width 118 height 24
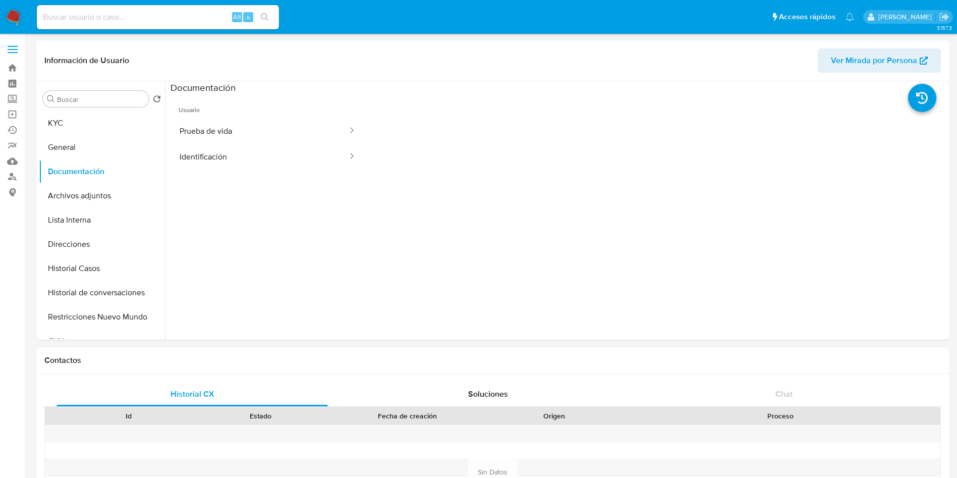
click at [241, 140] on button "Prueba de vida" at bounding box center [260, 131] width 178 height 26
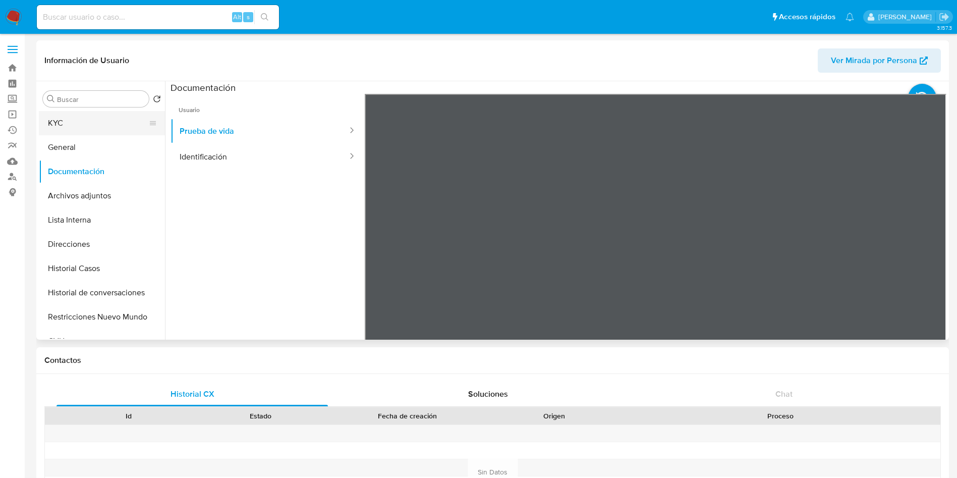
click at [103, 127] on button "KYC" at bounding box center [98, 123] width 118 height 24
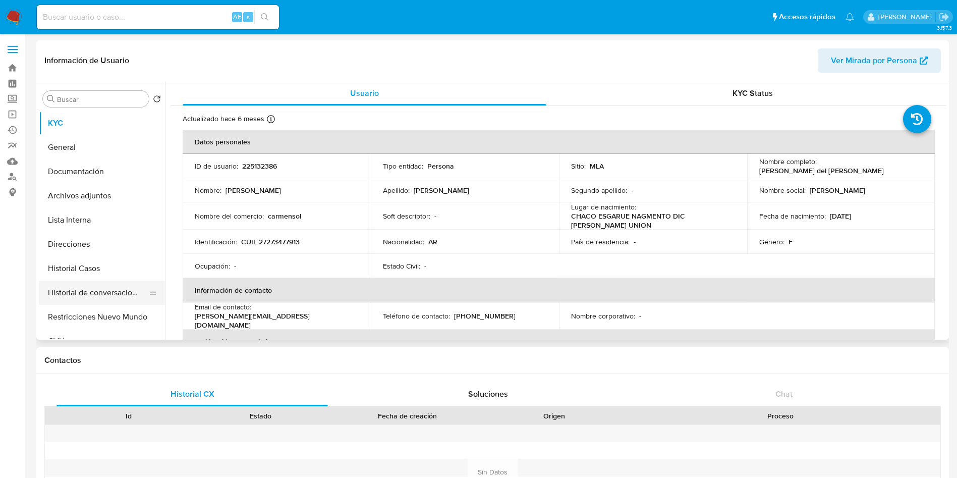
click at [89, 291] on button "Historial de conversaciones" at bounding box center [98, 293] width 118 height 24
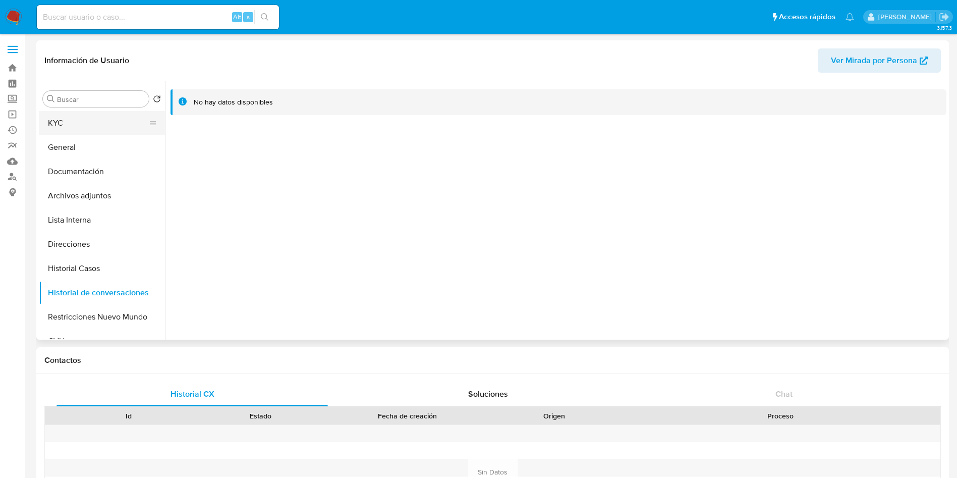
click at [84, 132] on button "KYC" at bounding box center [98, 123] width 118 height 24
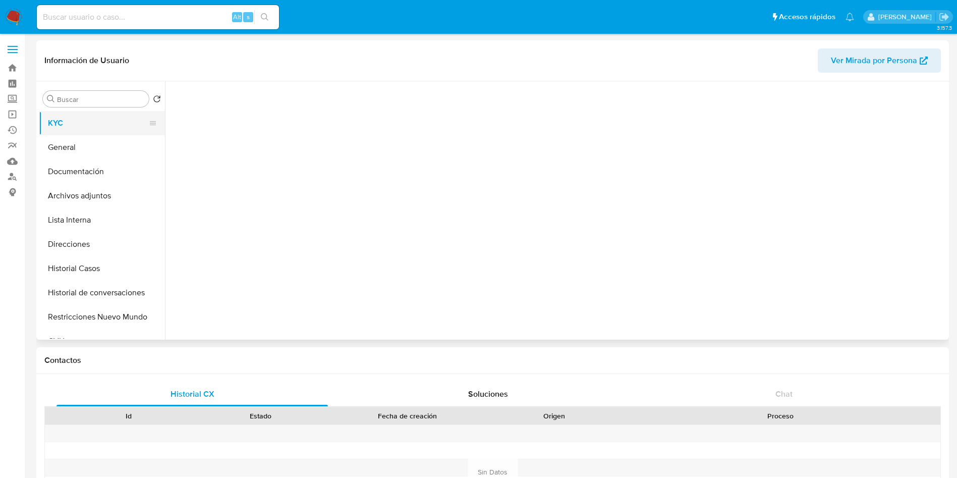
click at [92, 119] on button "KYC" at bounding box center [98, 123] width 118 height 24
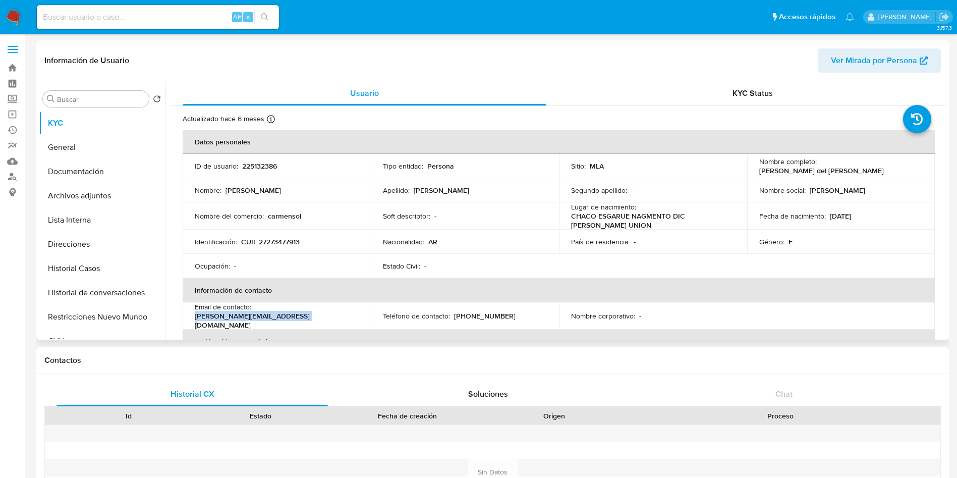
drag, startPoint x: 196, startPoint y: 321, endPoint x: 306, endPoint y: 321, distance: 110.0
click at [305, 321] on div "Email de contacto : carmensol.circo2014@gmail.com" at bounding box center [277, 315] width 164 height 27
copy p "carmensol.circo2014@gmail.com"
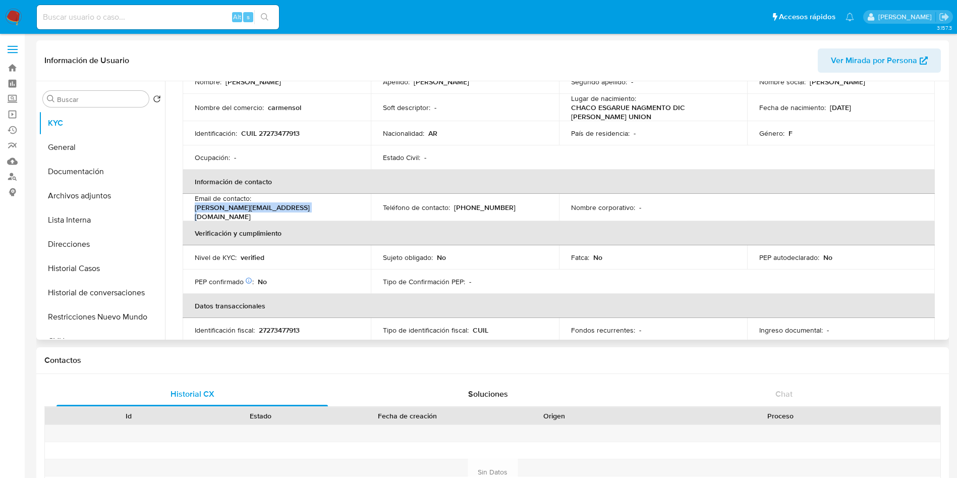
scroll to position [525, 0]
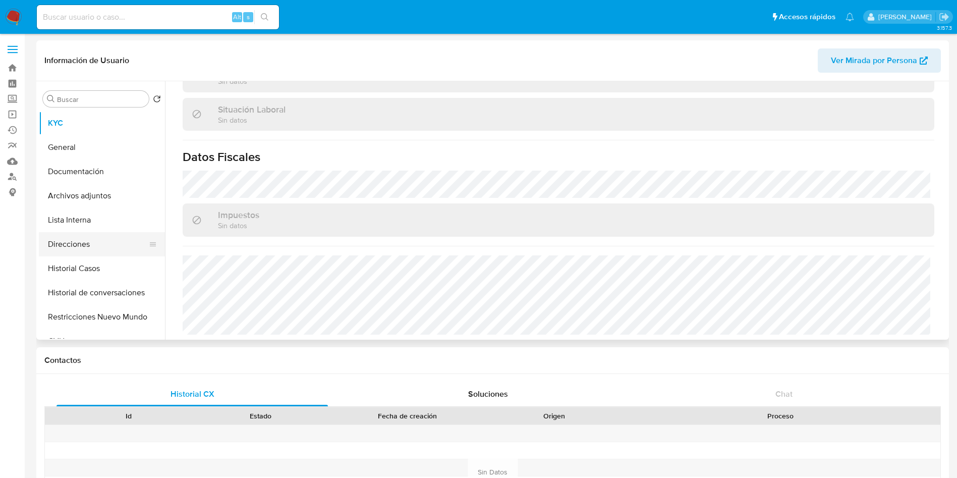
click at [109, 252] on button "Direcciones" at bounding box center [98, 244] width 118 height 24
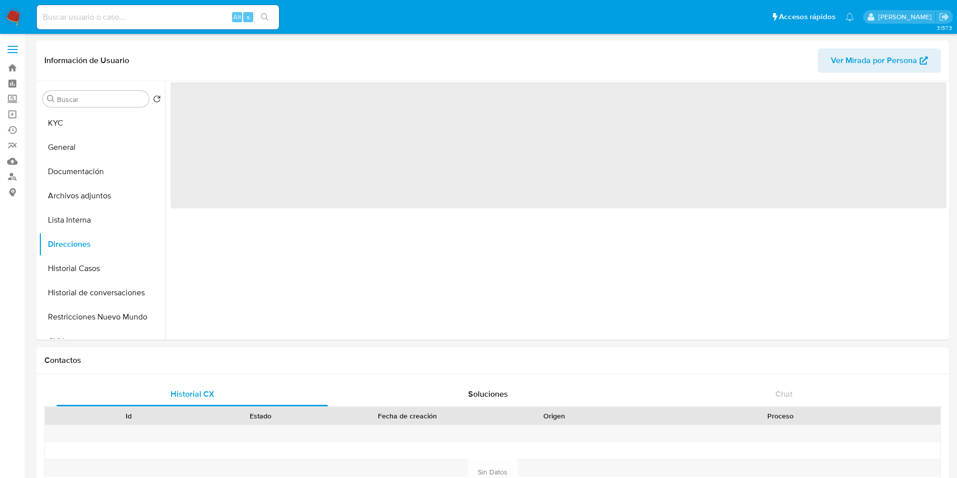
scroll to position [0, 0]
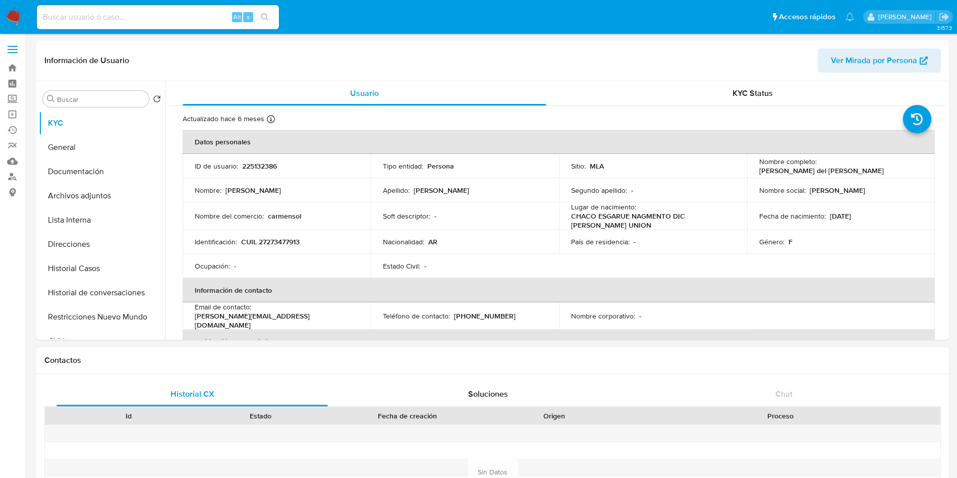
select select "10"
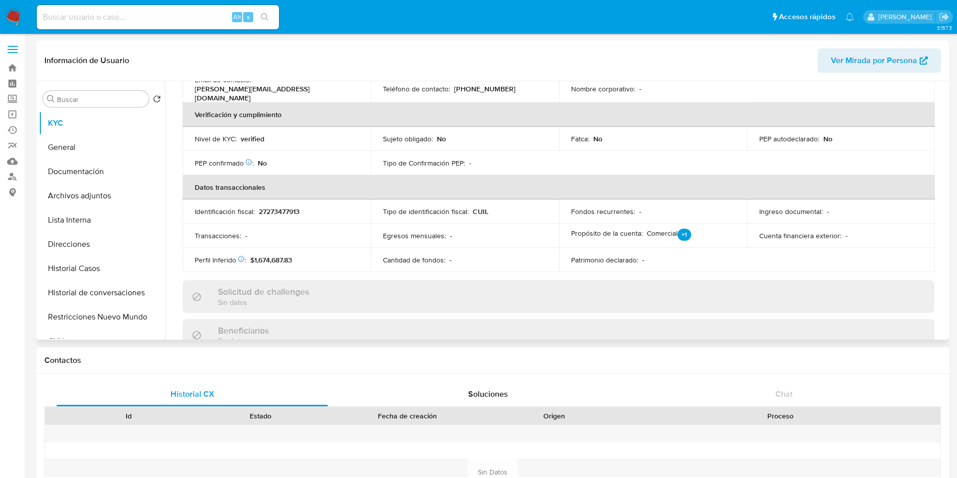
scroll to position [151, 0]
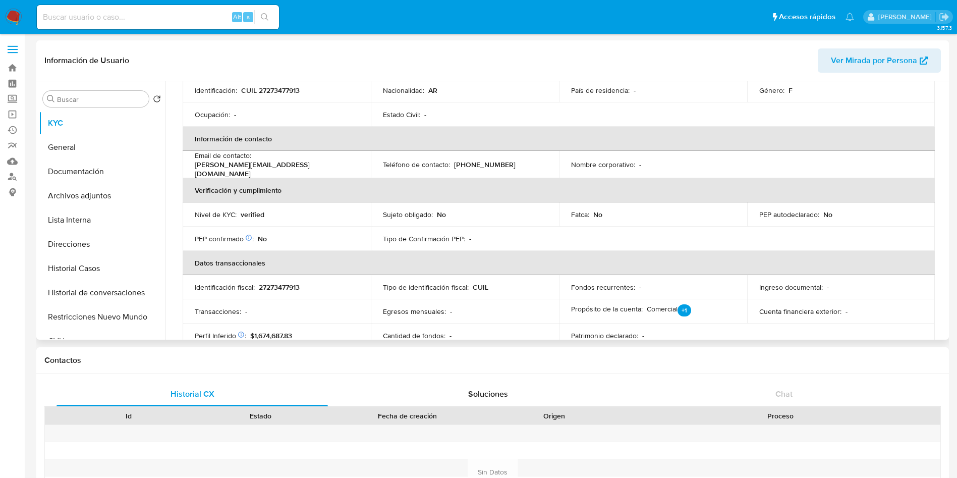
click at [260, 169] on p "carmensol.circo2014@gmail.com" at bounding box center [275, 169] width 160 height 18
click at [260, 168] on p "carmensol.circo2014@gmail.com" at bounding box center [275, 169] width 160 height 18
click at [284, 167] on p "carmensol.circo2014@gmail.com" at bounding box center [275, 169] width 160 height 18
click at [255, 148] on th "Información de contacto" at bounding box center [559, 139] width 752 height 24
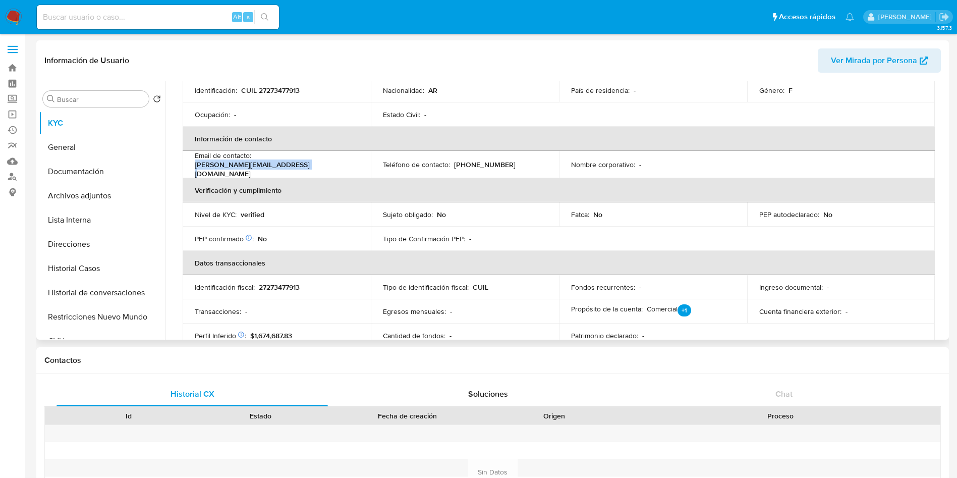
drag, startPoint x: 194, startPoint y: 168, endPoint x: 345, endPoint y: 193, distance: 152.5
click at [300, 169] on td "Email de contacto : carmensol.circo2014@gmail.com" at bounding box center [277, 164] width 188 height 27
copy p "carmensol.circo2014@gmail.com"
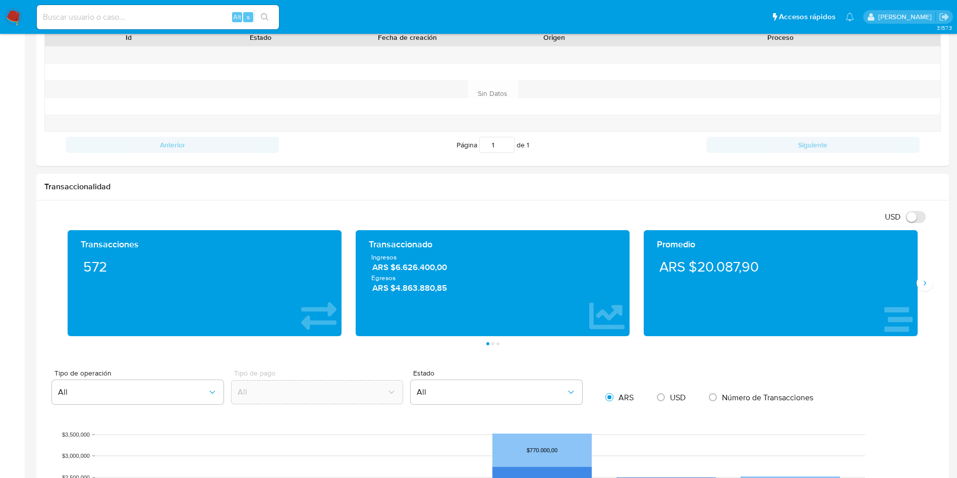
scroll to position [0, 0]
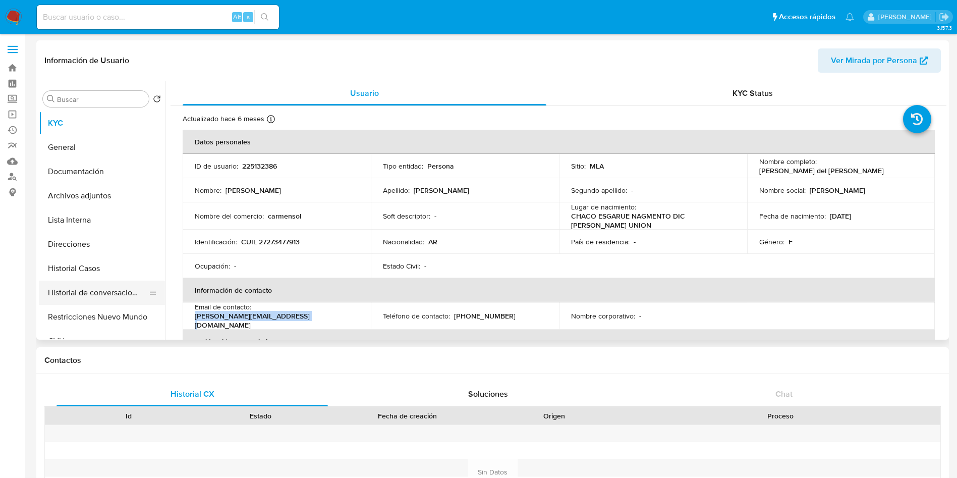
click at [78, 281] on button "Historial de conversaciones" at bounding box center [98, 293] width 118 height 24
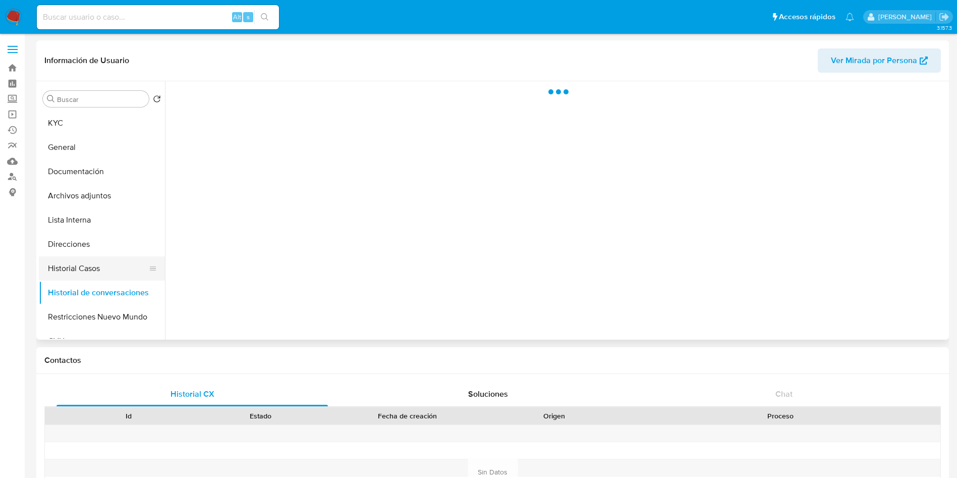
click at [85, 275] on button "Historial Casos" at bounding box center [98, 268] width 118 height 24
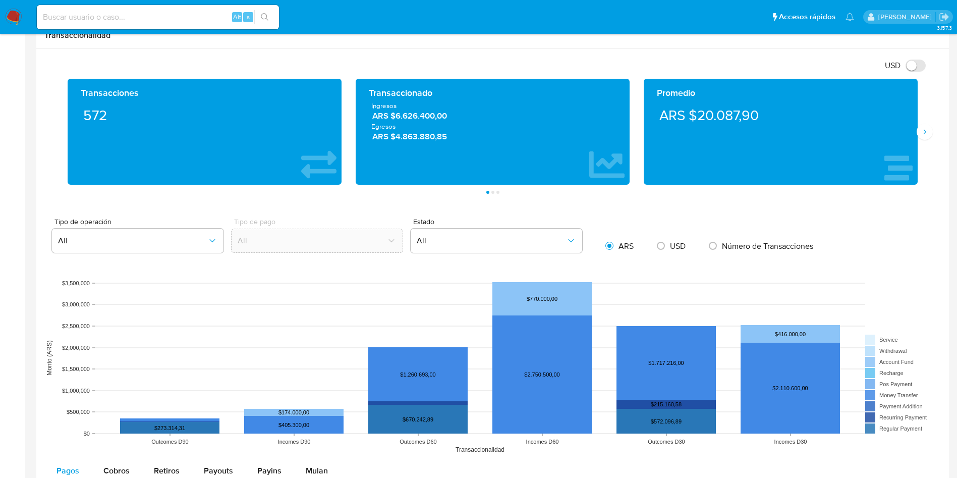
scroll to position [606, 0]
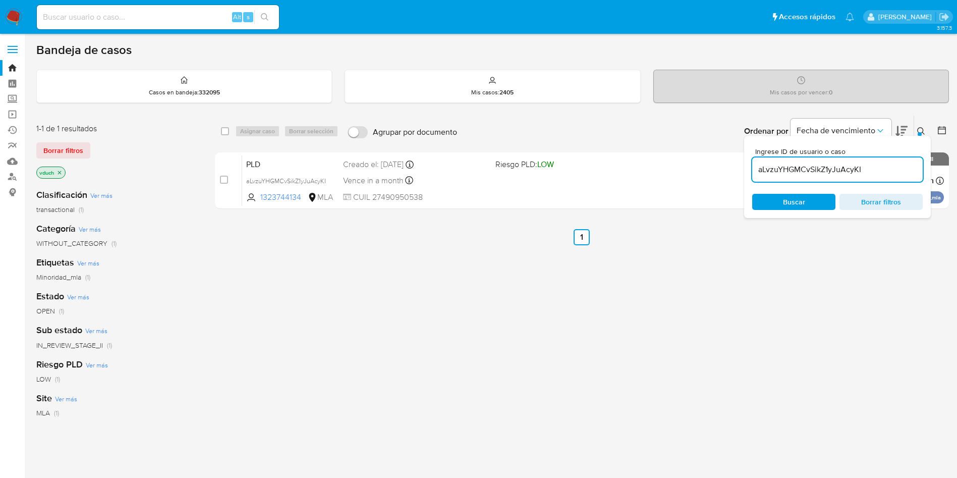
click at [233, 133] on div "select-all-cases-checkbox Asignar caso Borrar selección" at bounding box center [282, 131] width 122 height 12
click at [229, 132] on div "select-all-cases-checkbox" at bounding box center [227, 131] width 12 height 12
click at [230, 131] on div "select-all-cases-checkbox" at bounding box center [227, 131] width 12 height 12
click at [223, 132] on input "checkbox" at bounding box center [225, 131] width 8 height 8
checkbox input "true"
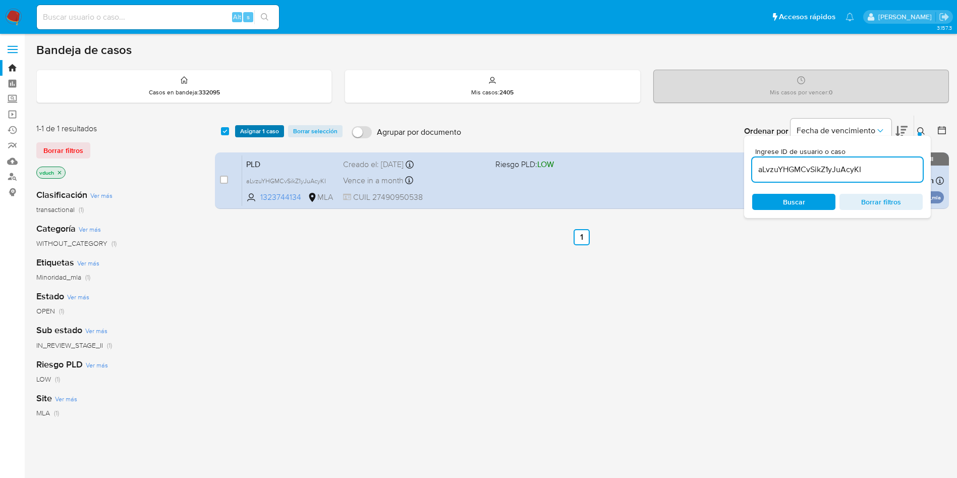
click at [273, 136] on span "Asignar 1 caso" at bounding box center [259, 131] width 39 height 10
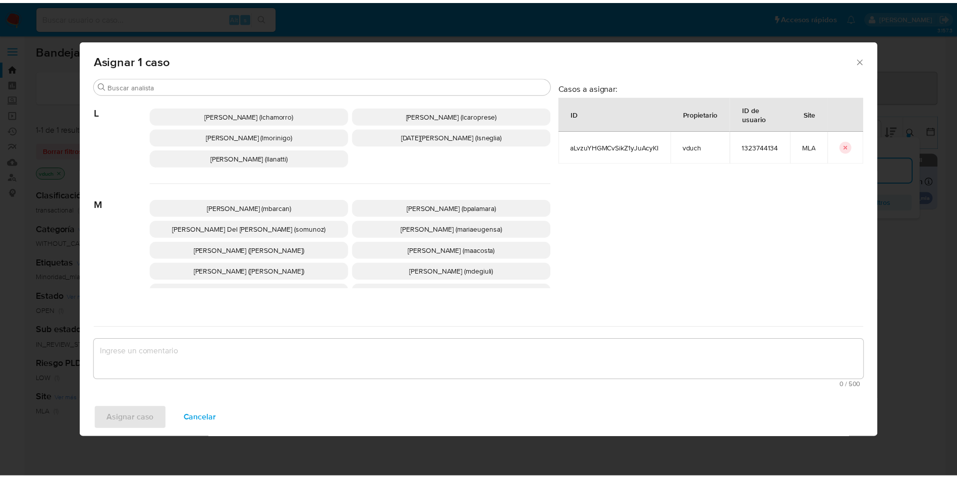
scroll to position [852, 0]
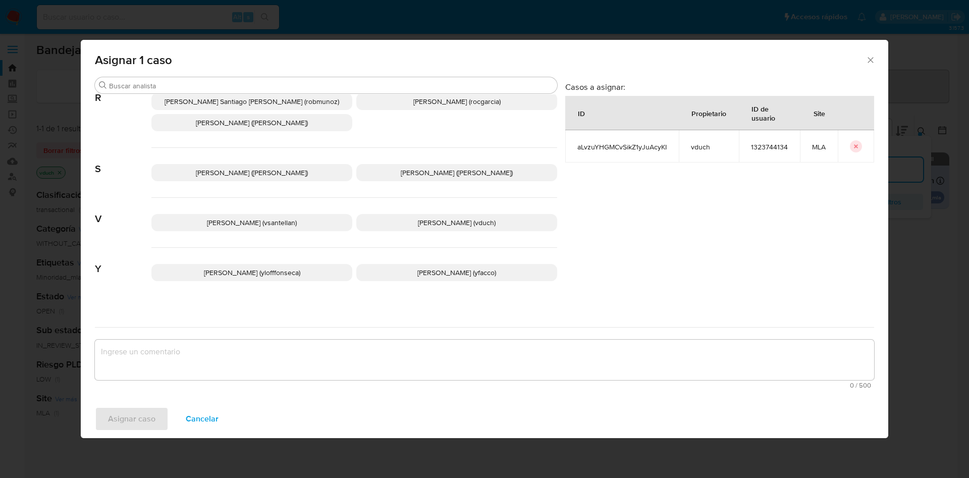
click at [445, 218] on span "[PERSON_NAME] (vduch)" at bounding box center [457, 223] width 78 height 10
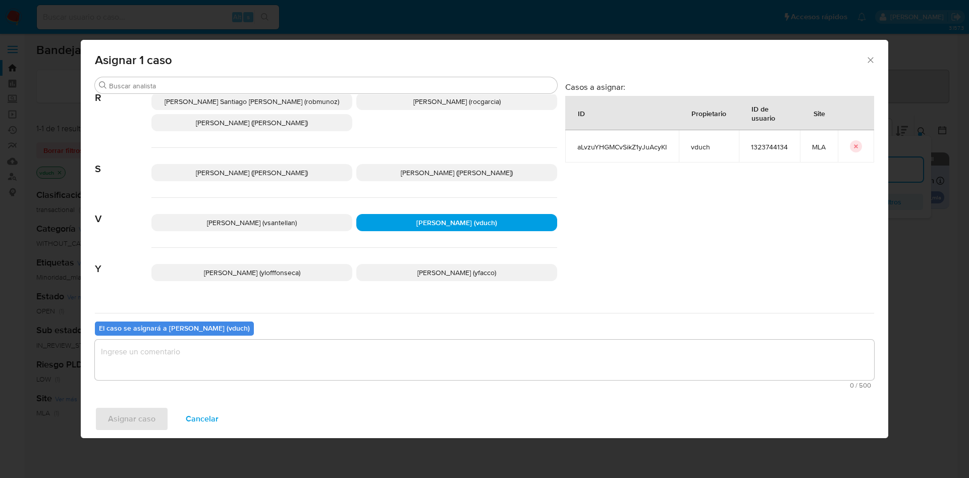
click at [462, 380] on div "0 / 500 500 caracteres restantes" at bounding box center [484, 364] width 779 height 49
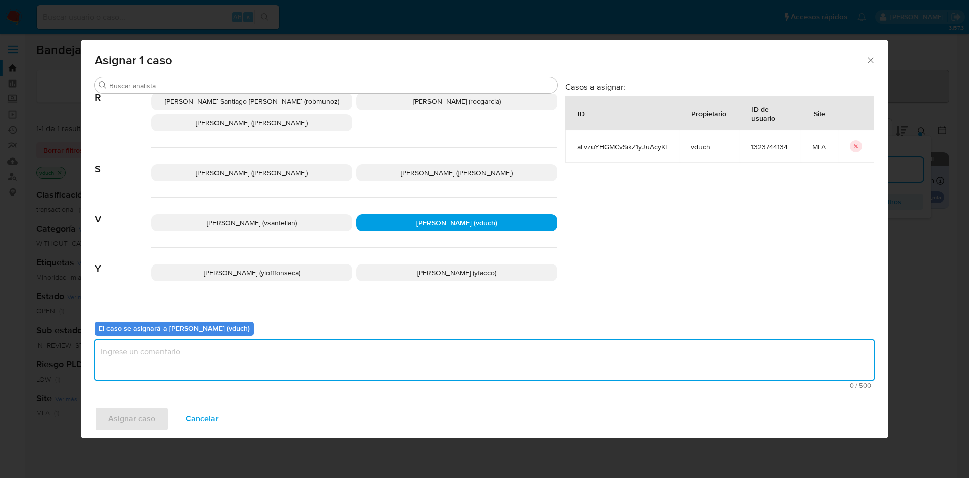
click at [365, 365] on textarea "assign-modal" at bounding box center [484, 360] width 779 height 40
click at [131, 414] on span "Asignar caso" at bounding box center [131, 419] width 47 height 22
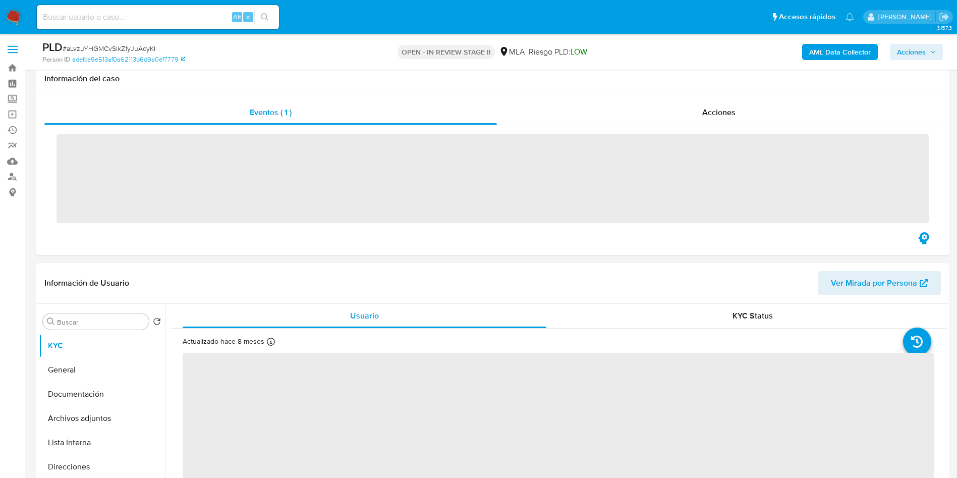
scroll to position [303, 0]
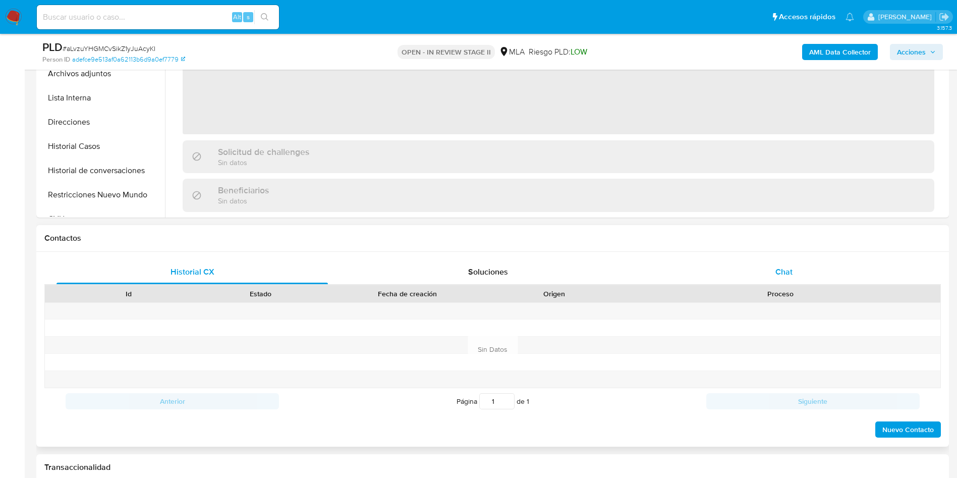
click at [778, 269] on span "Chat" at bounding box center [784, 272] width 17 height 12
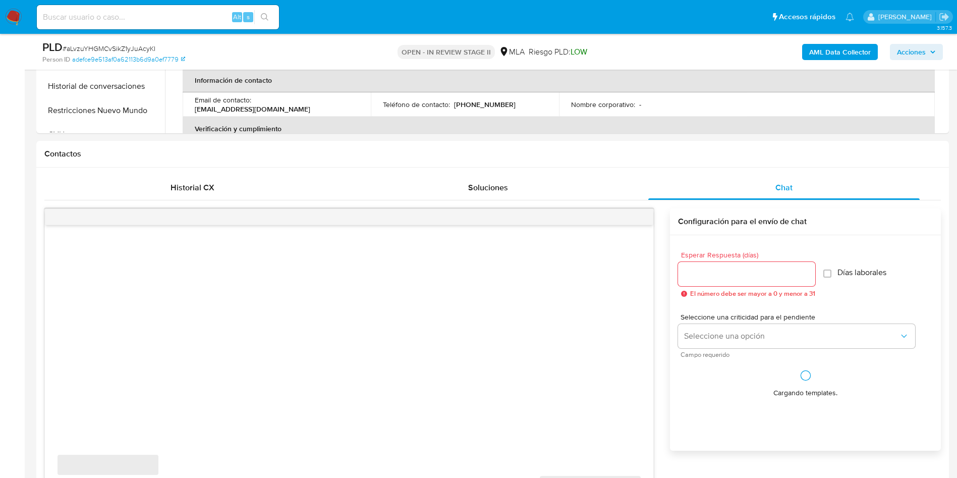
select select "10"
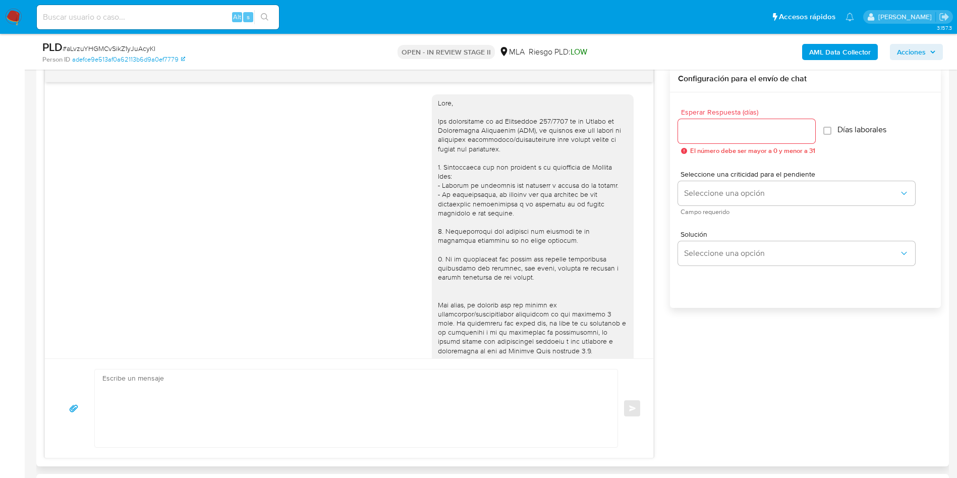
scroll to position [408, 0]
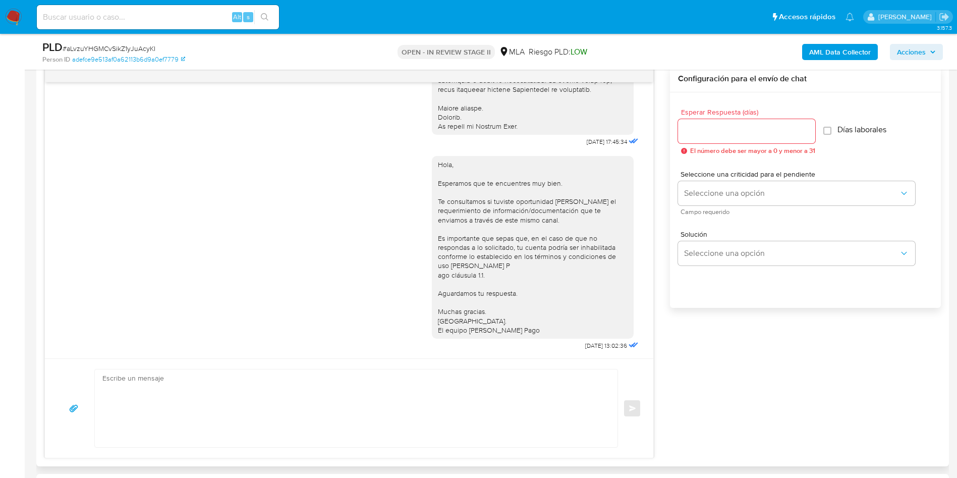
click at [219, 391] on textarea at bounding box center [353, 408] width 503 height 78
paste textarea "Hola Suyai Geraldine Torres, Queremos informarte que el uso de la cuenta es per…"
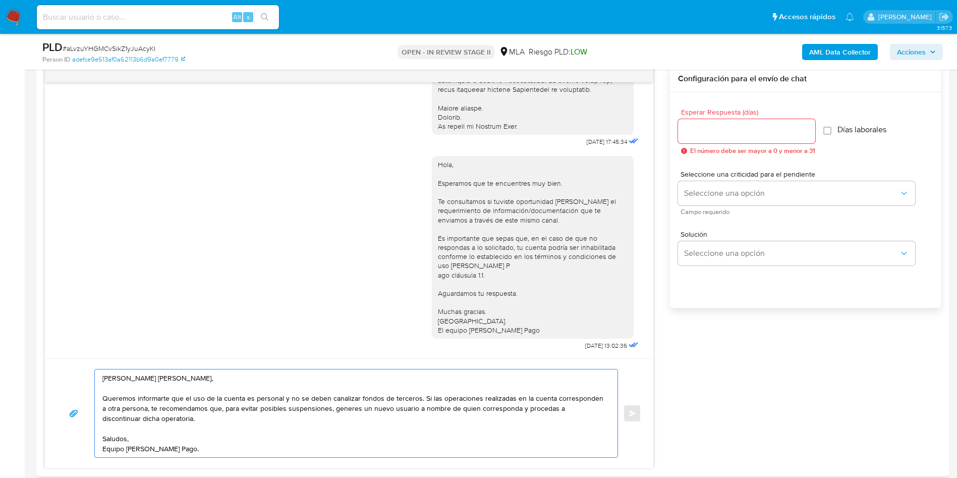
type textarea "Hola Suyai Geraldine Torres, Queremos informarte que el uso de la cuenta es per…"
click at [720, 136] on input "Esperar Respuesta (días)" at bounding box center [746, 131] width 137 height 13
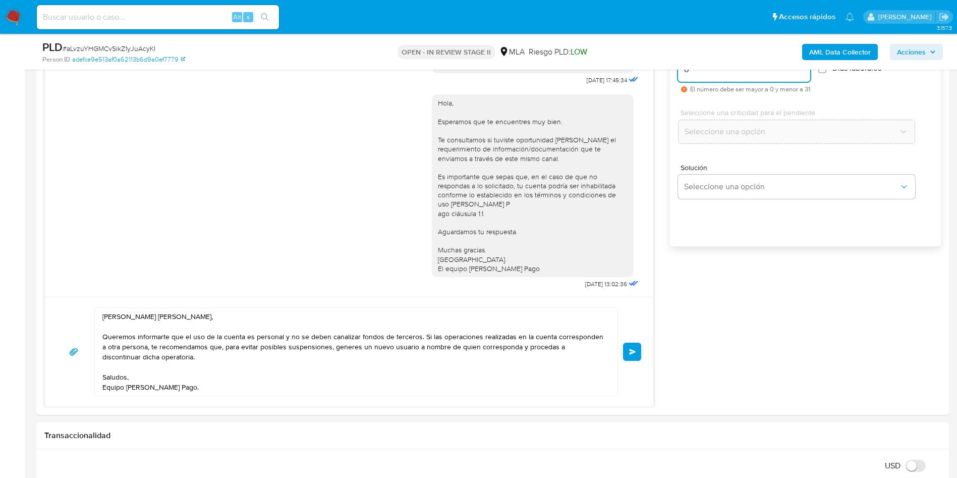
scroll to position [606, 0]
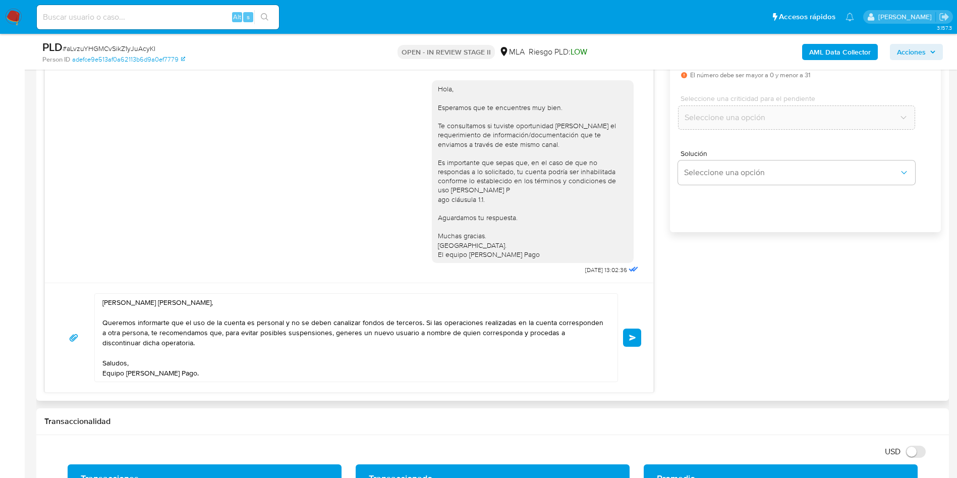
type input "0"
click at [419, 321] on textarea "Hola Suyai Geraldine Torres, Queremos informarte que el uso de la cuenta es per…" at bounding box center [353, 338] width 503 height 88
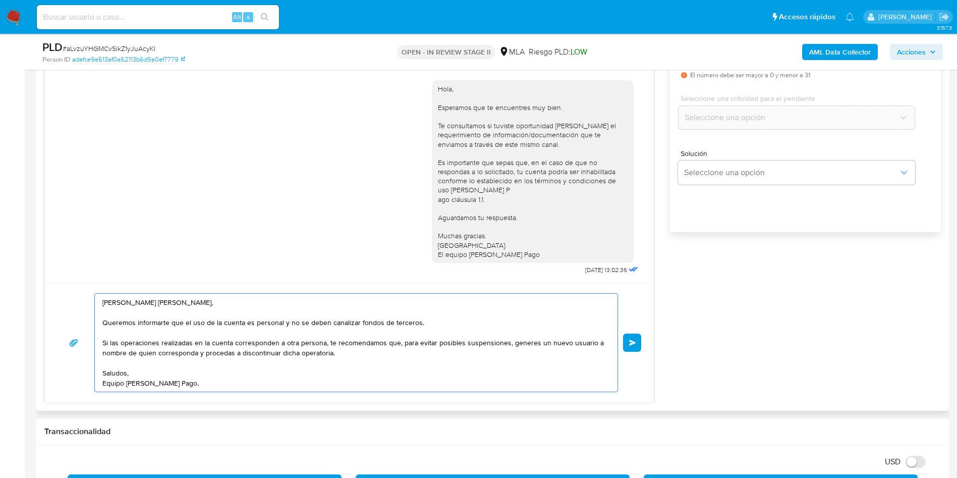
click at [367, 369] on textarea "Hola Suyai Geraldine Torres, Queremos informarte que el uso de la cuenta es per…" at bounding box center [353, 343] width 503 height 98
click at [324, 378] on textarea "Hola Suyai Geraldine Torres, Queremos informarte que el uso de la cuenta es per…" at bounding box center [353, 343] width 503 height 98
click at [292, 376] on textarea "Hola Suyai Geraldine Torres, Queremos informarte que el uso de la cuenta es per…" at bounding box center [353, 343] width 503 height 98
click at [210, 345] on textarea "Hola Suyai Geraldine Torres, Queremos informarte que el uso de la cuenta es per…" at bounding box center [353, 343] width 503 height 98
click at [209, 345] on textarea "Hola Suyai Geraldine Torres, Queremos informarte que el uso de la cuenta es per…" at bounding box center [353, 343] width 503 height 98
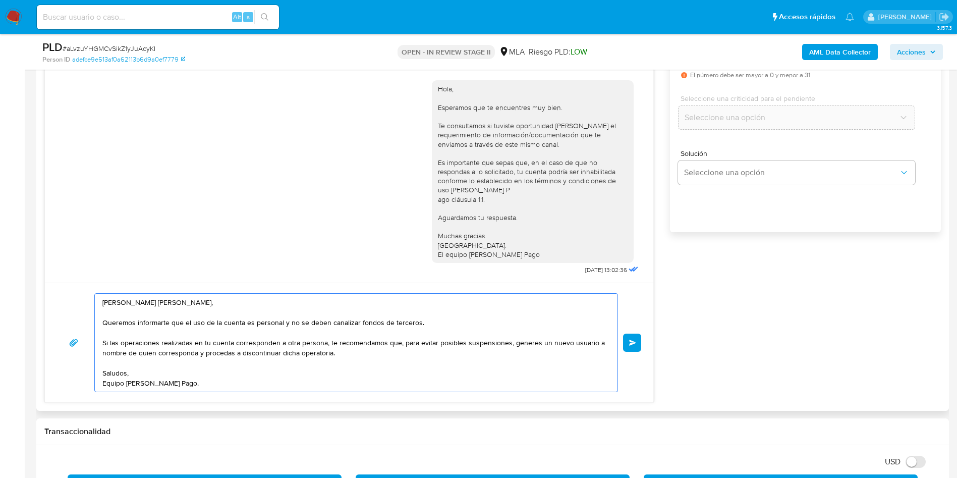
click at [354, 384] on textarea "Hola Suyai Geraldine Torres, Queremos informarte que el uso de la cuenta es per…" at bounding box center [353, 343] width 503 height 98
click at [250, 353] on textarea "Hola Suyai Geraldine Torres, Queremos informarte que el uso de la cuenta es per…" at bounding box center [353, 343] width 503 height 98
click at [0, 0] on lt-em "discontinúes" at bounding box center [0, 0] width 0 height 0
click at [238, 381] on textarea "Hola Suyai Geraldine Torres, Queremos informarte que el uso de la cuenta es per…" at bounding box center [353, 343] width 503 height 98
type textarea "Hola Suyai Geraldine Torres, Queremos informarte que el uso de la cuenta es per…"
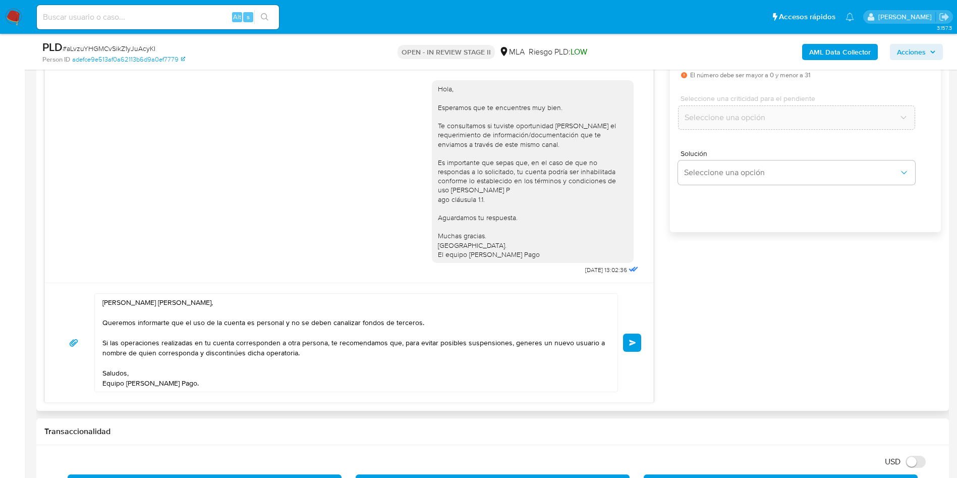
click at [636, 348] on button "Enviar" at bounding box center [632, 343] width 18 height 18
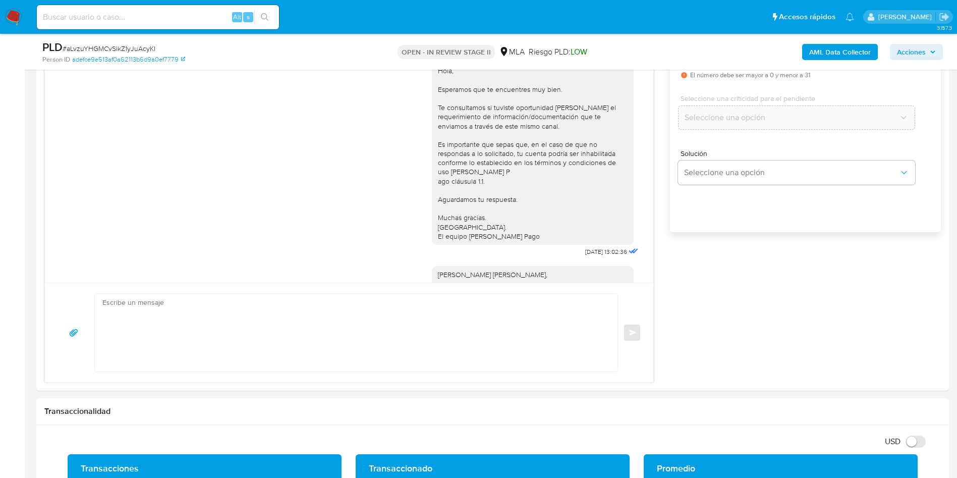
scroll to position [547, 0]
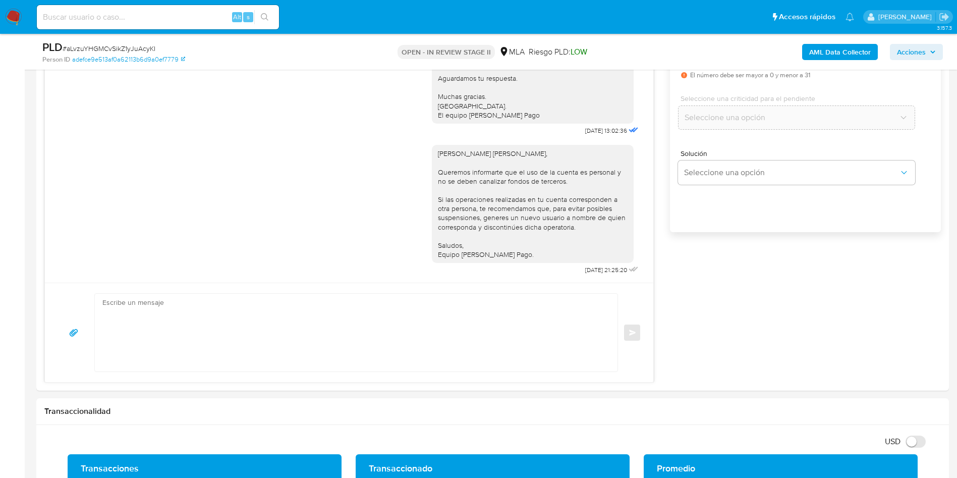
click at [122, 40] on div "PLD # aLvzuYHGMCvSikZ1yJuAcyKI" at bounding box center [190, 47] width 297 height 15
copy span "aLvzuYHGMCvSikZ1yJuAcyKI"
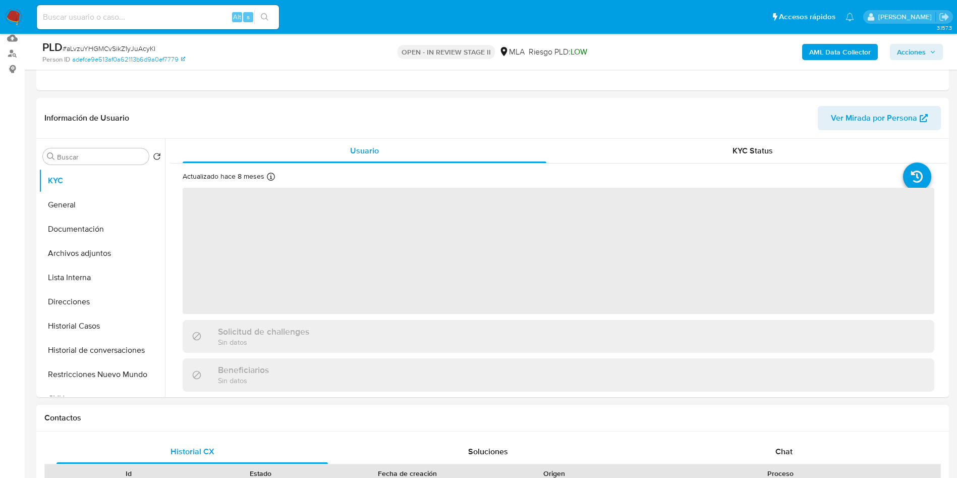
scroll to position [454, 0]
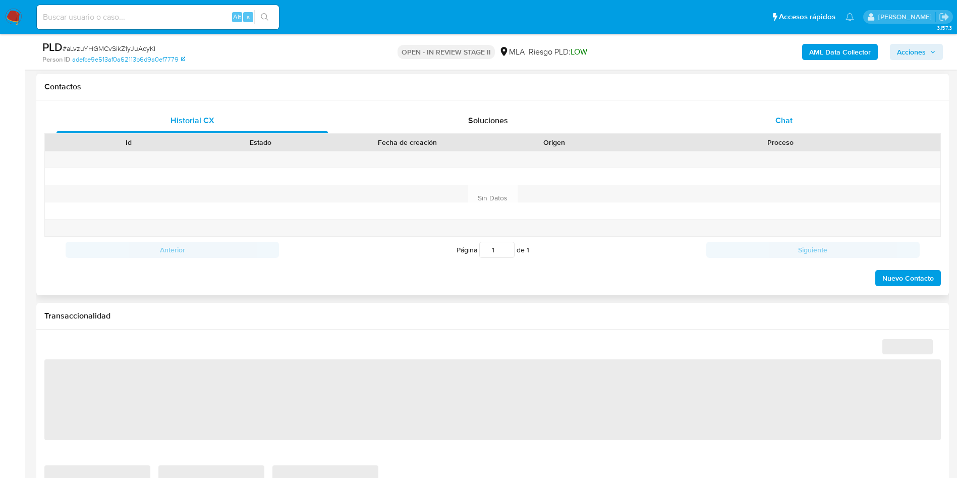
click at [841, 121] on div "Chat" at bounding box center [784, 121] width 272 height 24
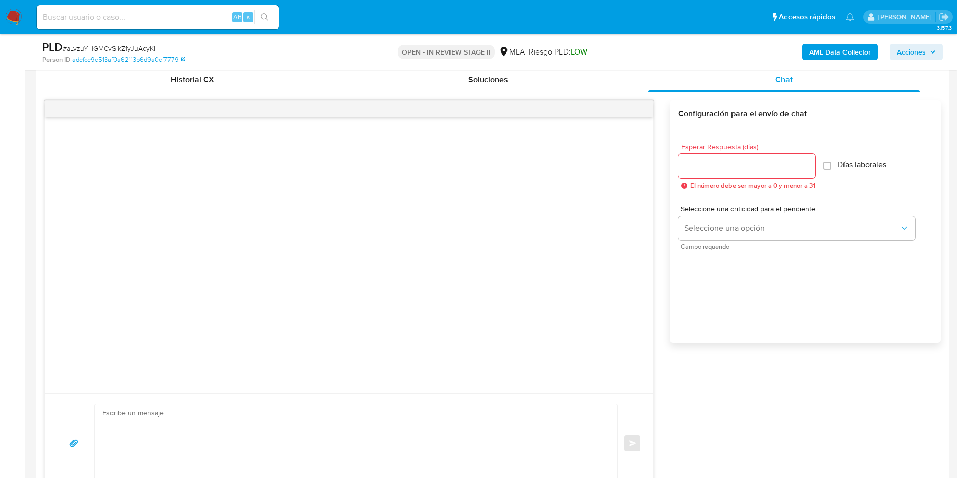
select select "10"
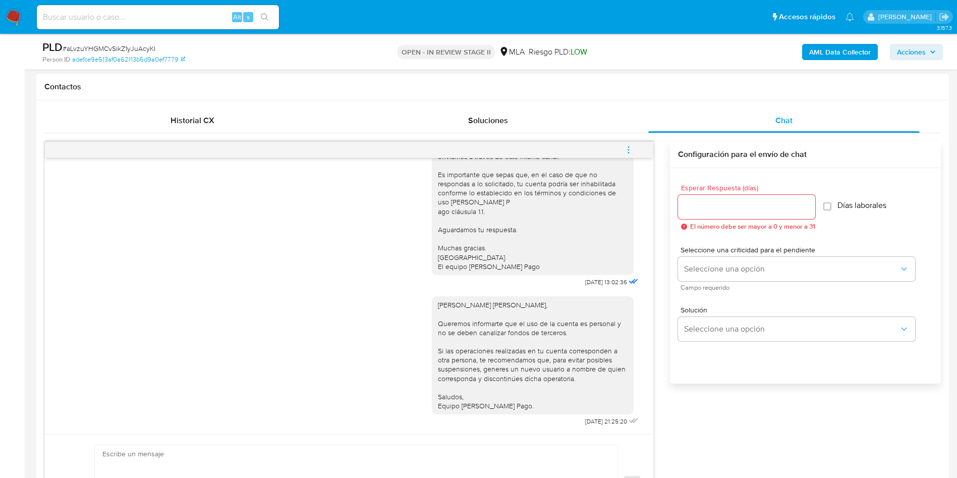
click at [630, 148] on icon "menu-action" at bounding box center [628, 149] width 9 height 9
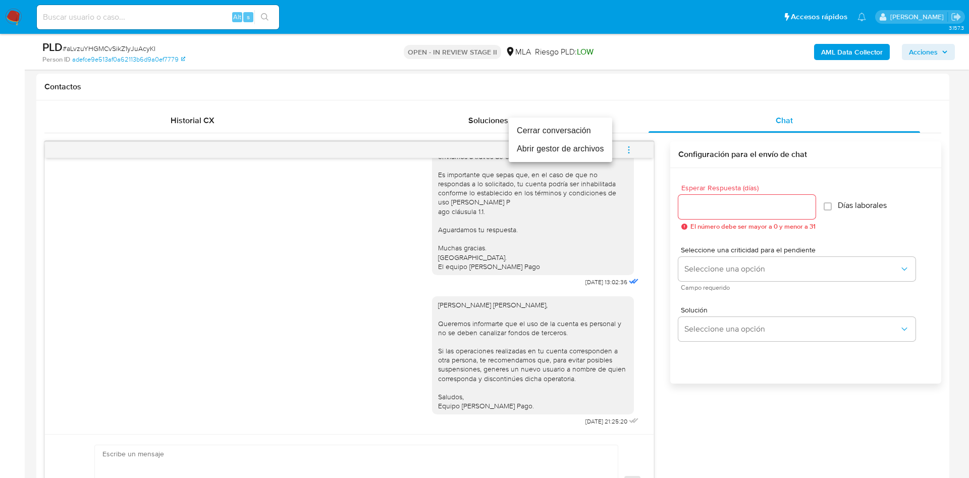
click at [588, 132] on li "Cerrar conversación" at bounding box center [560, 131] width 103 height 18
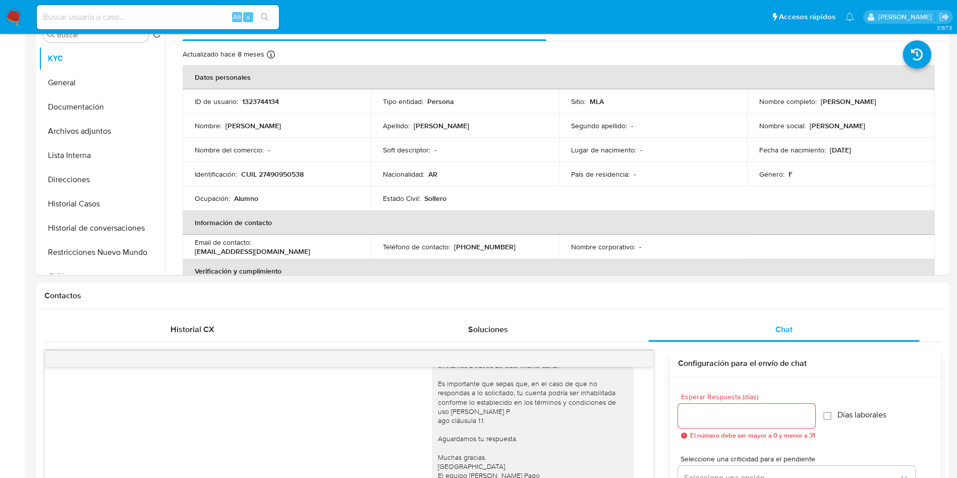
scroll to position [0, 0]
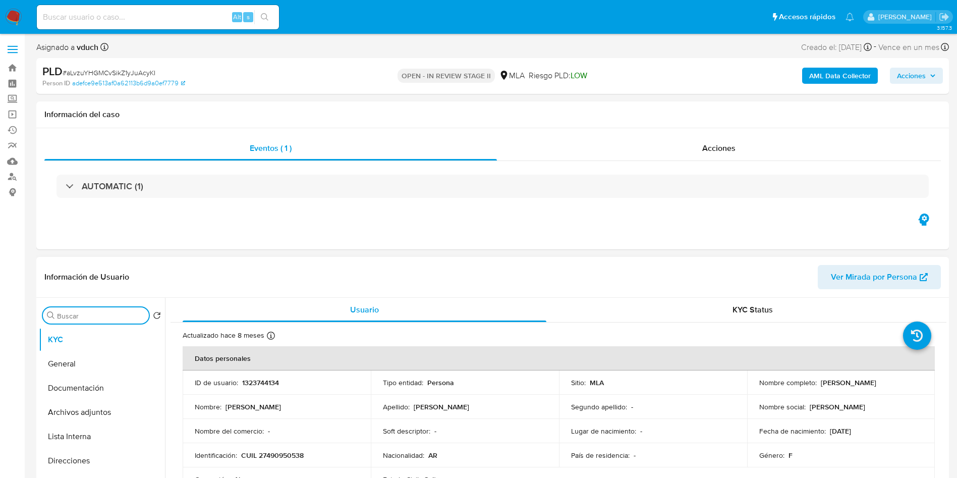
click at [127, 317] on input "Buscar" at bounding box center [101, 315] width 88 height 9
type input "ap"
click at [94, 360] on button "Aprobadores" at bounding box center [98, 364] width 118 height 24
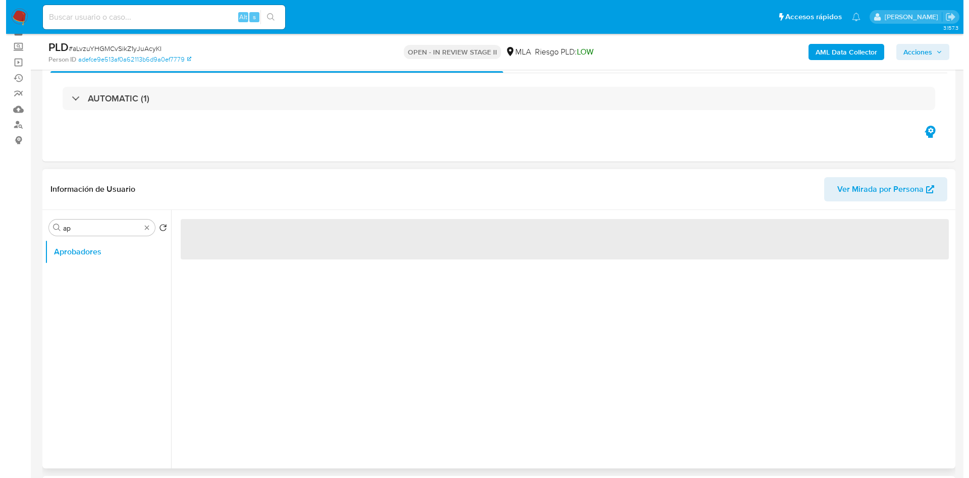
scroll to position [76, 0]
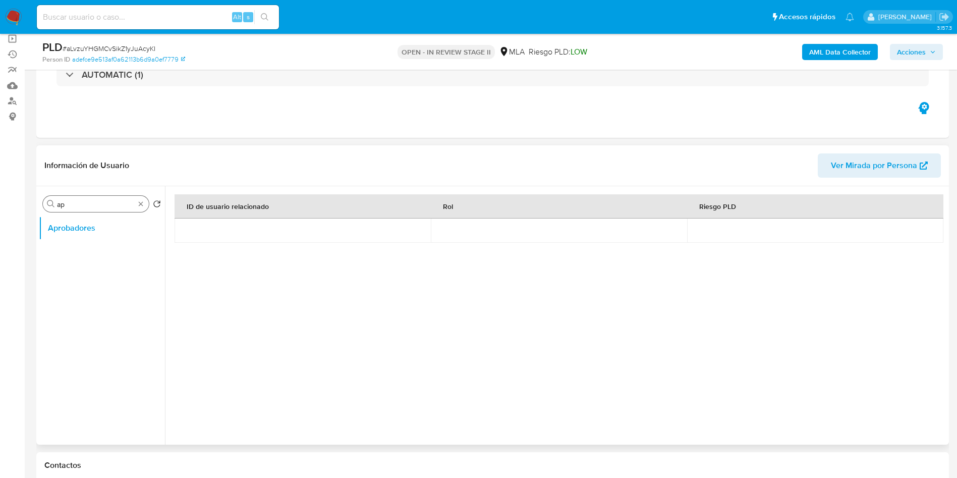
click at [140, 208] on div "Buscar ap" at bounding box center [96, 204] width 106 height 16
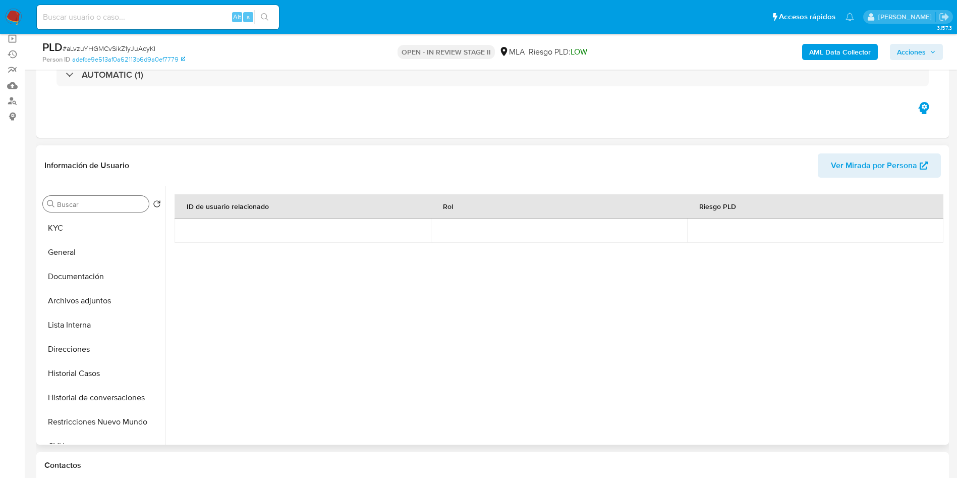
click at [97, 208] on div "Buscar" at bounding box center [96, 204] width 106 height 16
click at [83, 230] on button "KYC" at bounding box center [98, 228] width 118 height 24
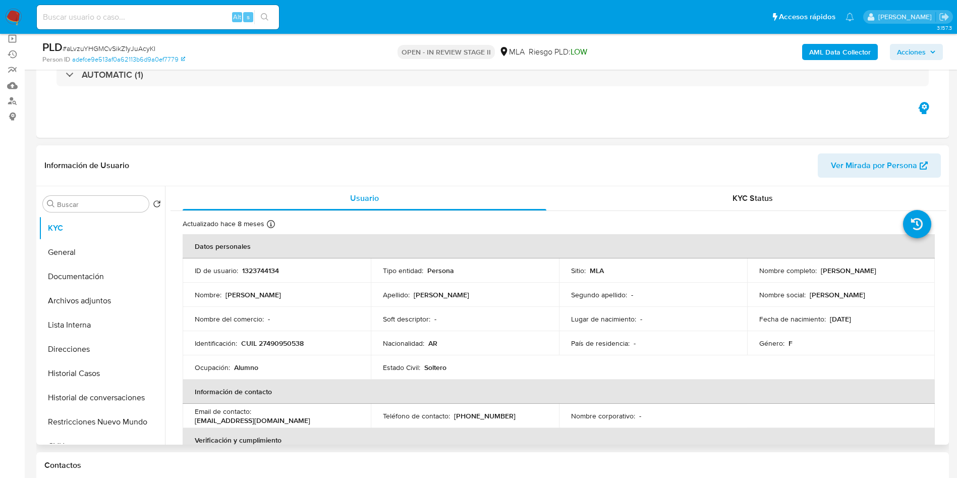
drag, startPoint x: 818, startPoint y: 272, endPoint x: 892, endPoint y: 269, distance: 73.7
click at [892, 269] on div "Nombre completo : Suyai Geraldine Torres" at bounding box center [842, 270] width 164 height 9
copy p "[PERSON_NAME]"
click at [119, 304] on button "Archivos adjuntos" at bounding box center [98, 301] width 118 height 24
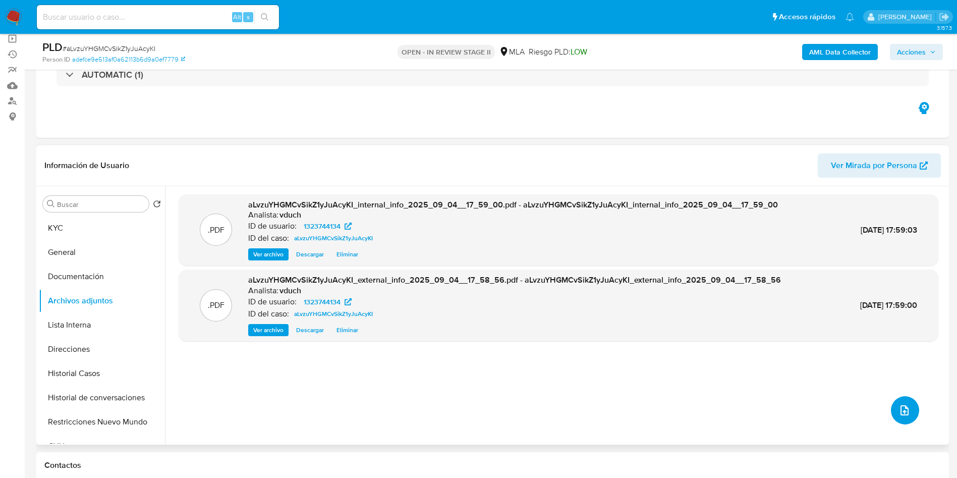
click at [900, 412] on icon "upload-file" at bounding box center [905, 410] width 12 height 12
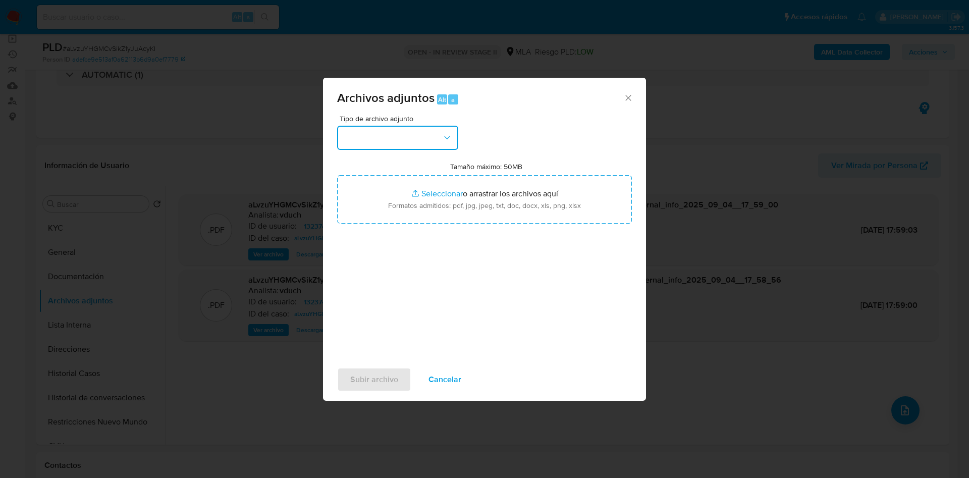
click at [385, 139] on button "button" at bounding box center [397, 138] width 121 height 24
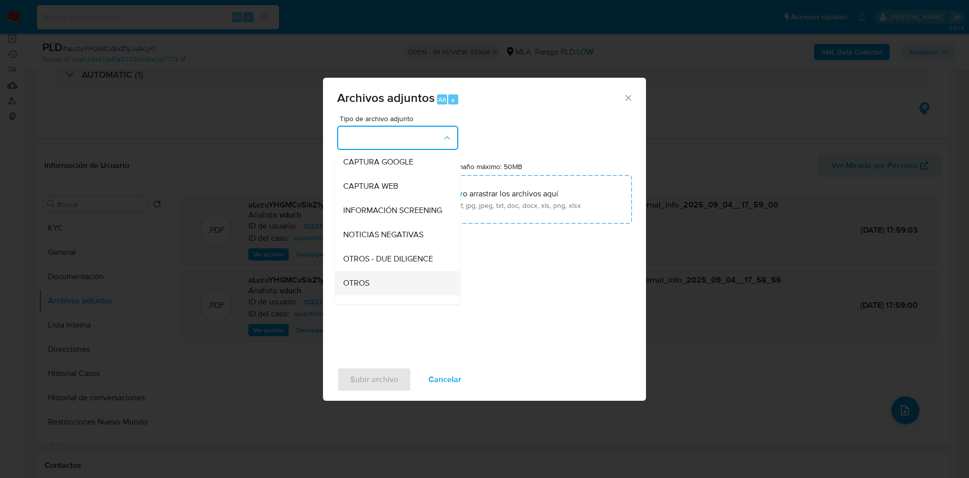
click at [377, 289] on div "OTROS" at bounding box center [394, 283] width 103 height 24
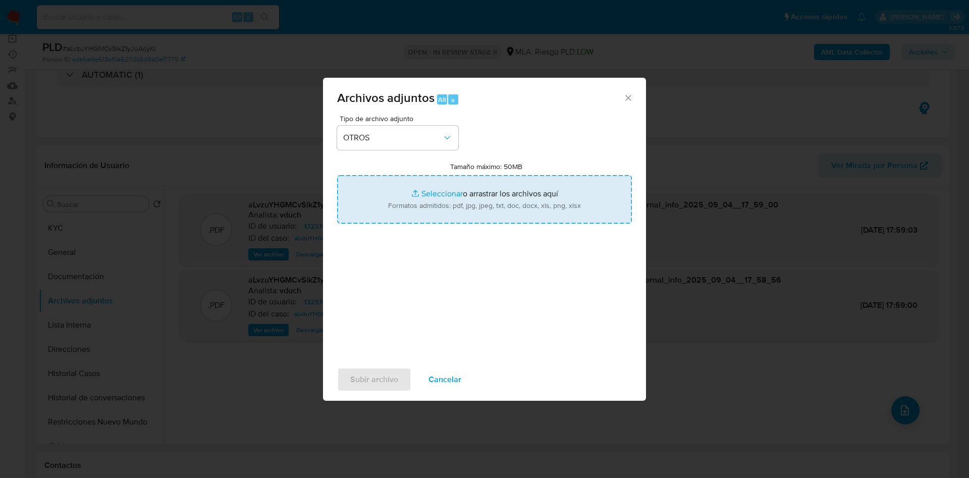
type input "C:\fakepath\Notificacion a la madre - Correo de Mercadolibre SRL.pdf"
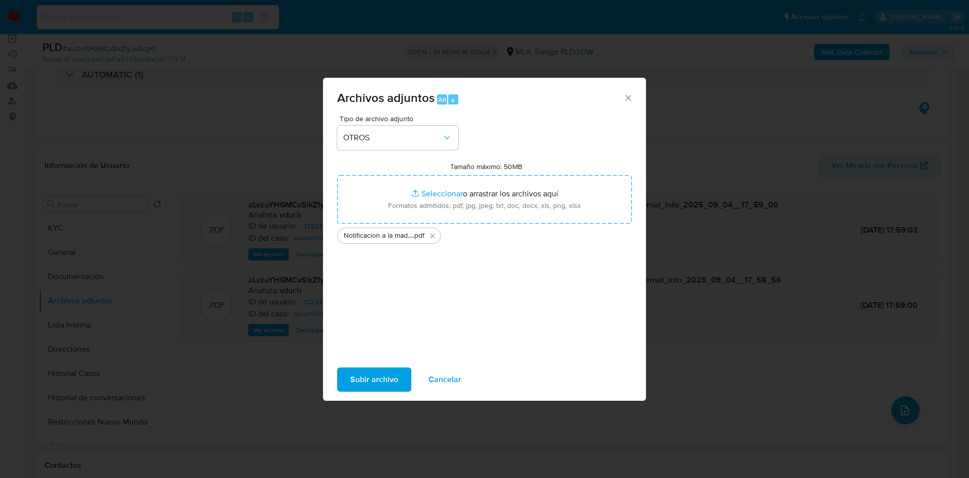
click at [376, 375] on span "Subir archivo" at bounding box center [374, 379] width 48 height 22
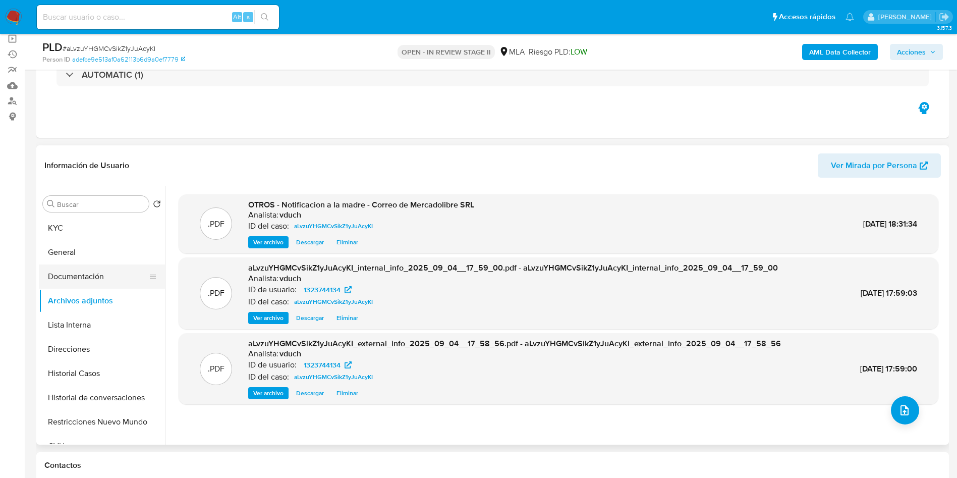
click at [129, 276] on button "Documentación" at bounding box center [98, 276] width 118 height 24
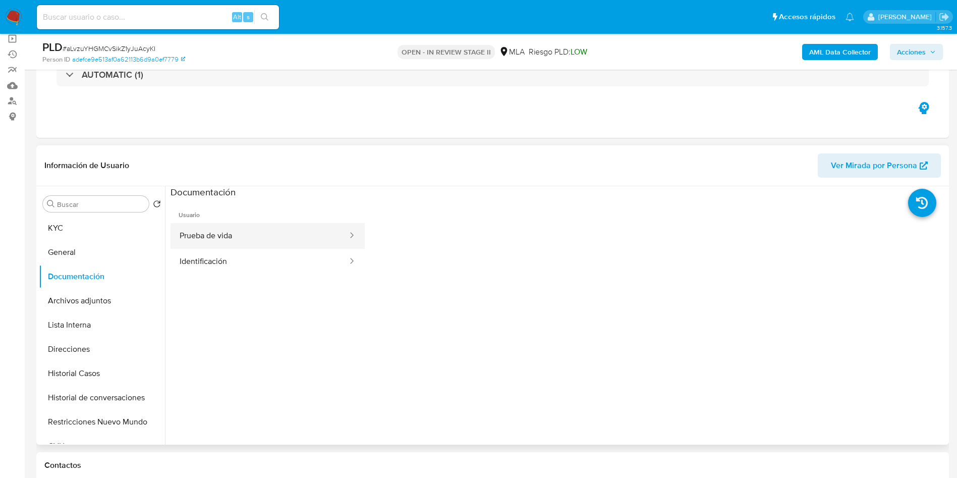
click at [220, 242] on button "Prueba de vida" at bounding box center [260, 236] width 178 height 26
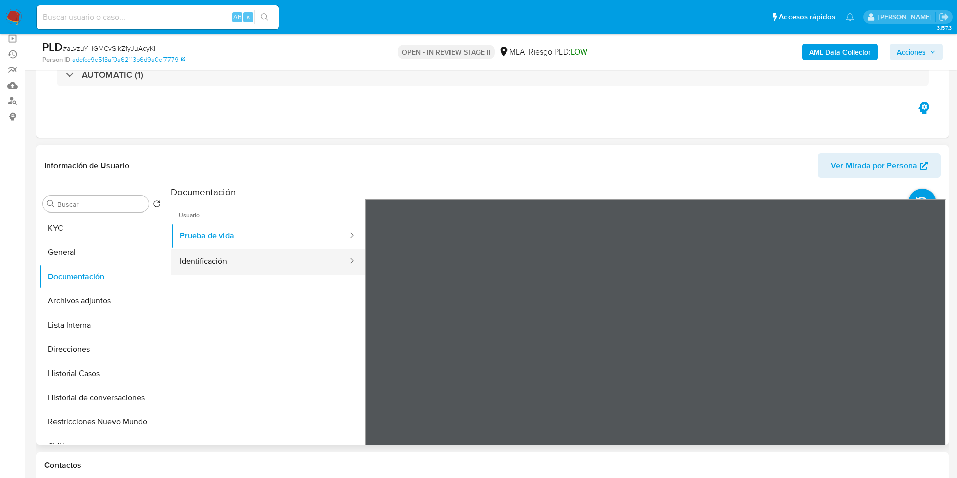
click at [213, 255] on button "Identificación" at bounding box center [260, 262] width 178 height 26
click at [930, 363] on icon at bounding box center [934, 363] width 20 height 20
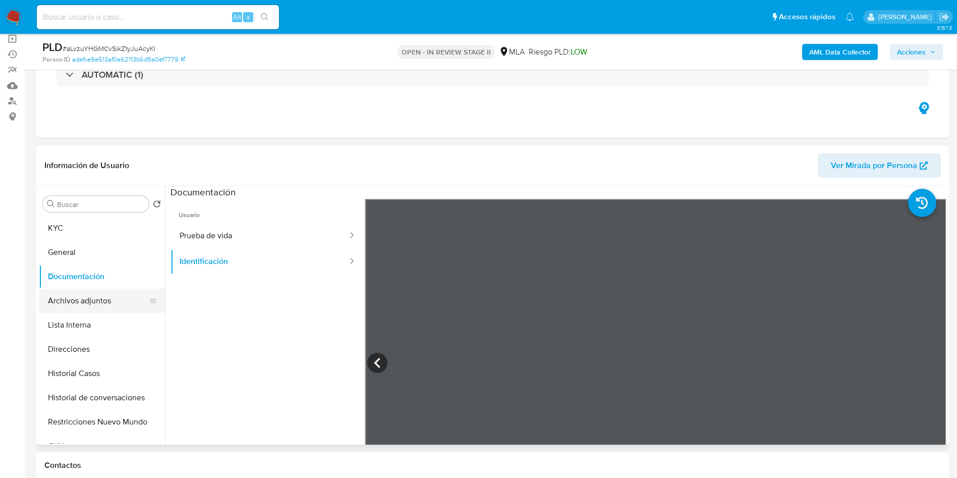
click at [111, 301] on button "Archivos adjuntos" at bounding box center [98, 301] width 118 height 24
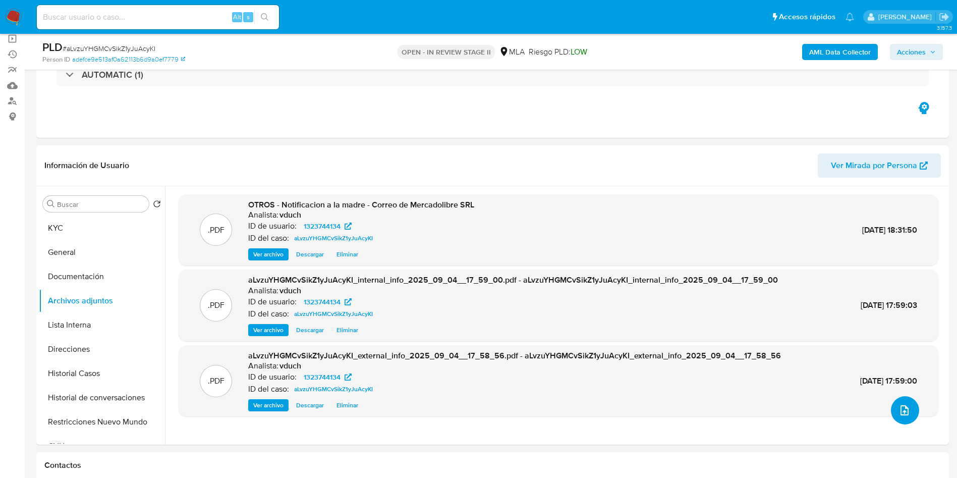
click at [900, 417] on button "upload-file" at bounding box center [905, 410] width 28 height 28
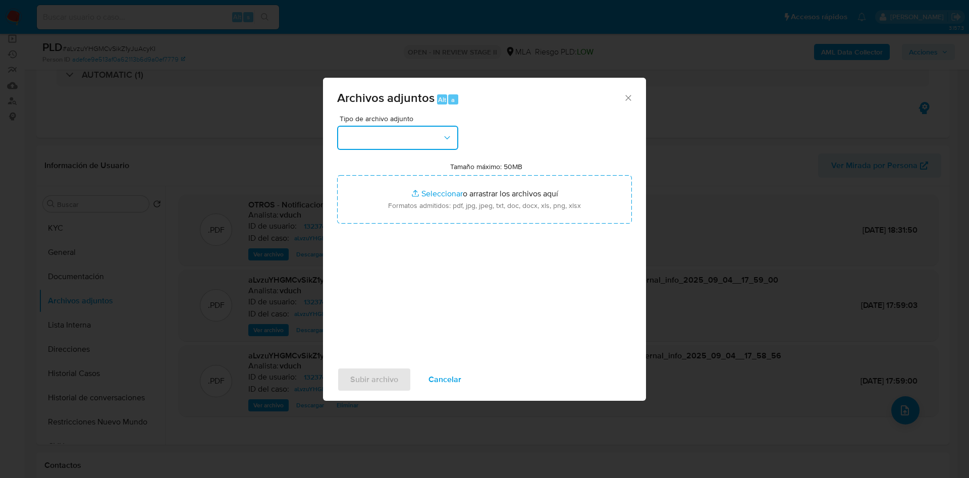
click at [400, 134] on button "button" at bounding box center [397, 138] width 121 height 24
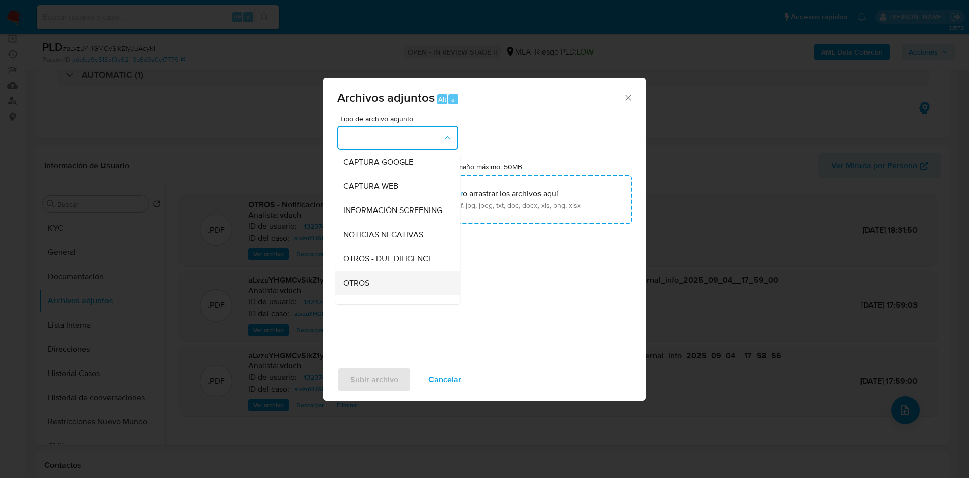
click at [367, 288] on span "OTROS" at bounding box center [356, 283] width 26 height 10
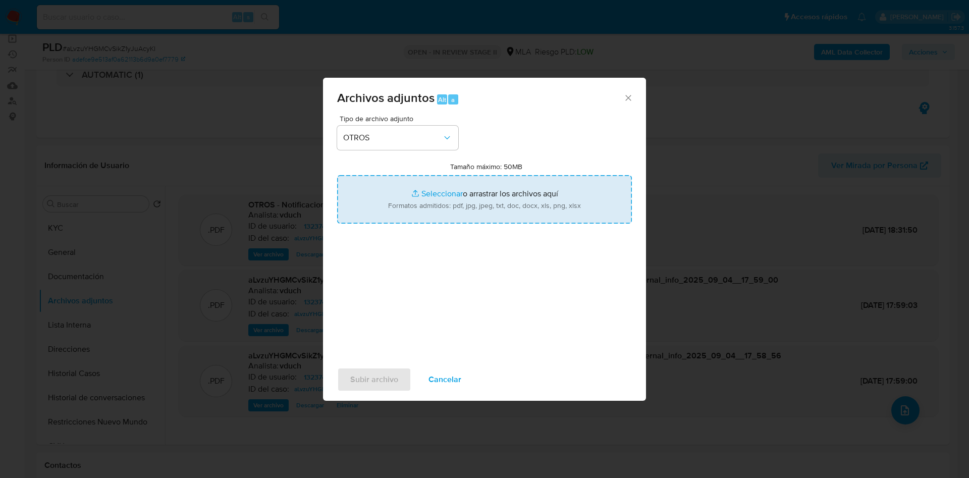
type input "C:\fakepath\Caselog aLvzuYHGMCvSikZ1yJuAcyKI_2025_08_18_18_01_22.docx"
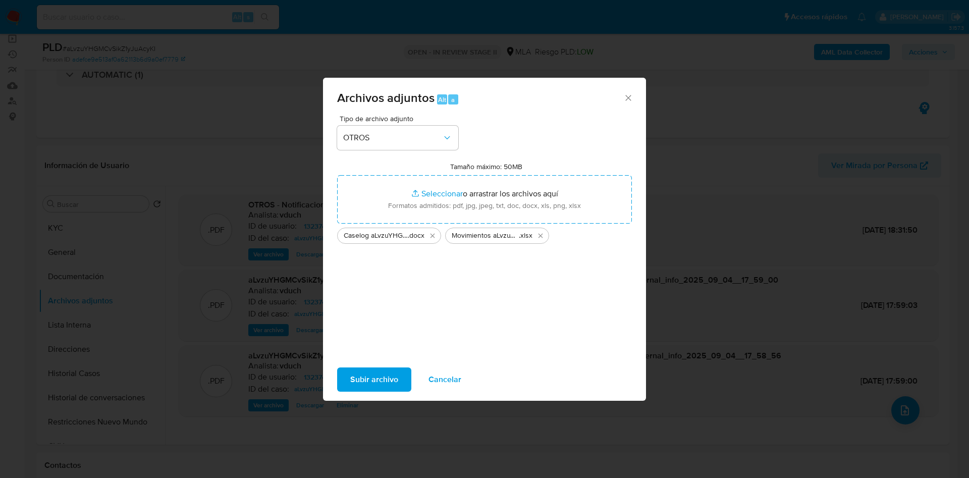
click at [379, 371] on span "Subir archivo" at bounding box center [374, 379] width 48 height 22
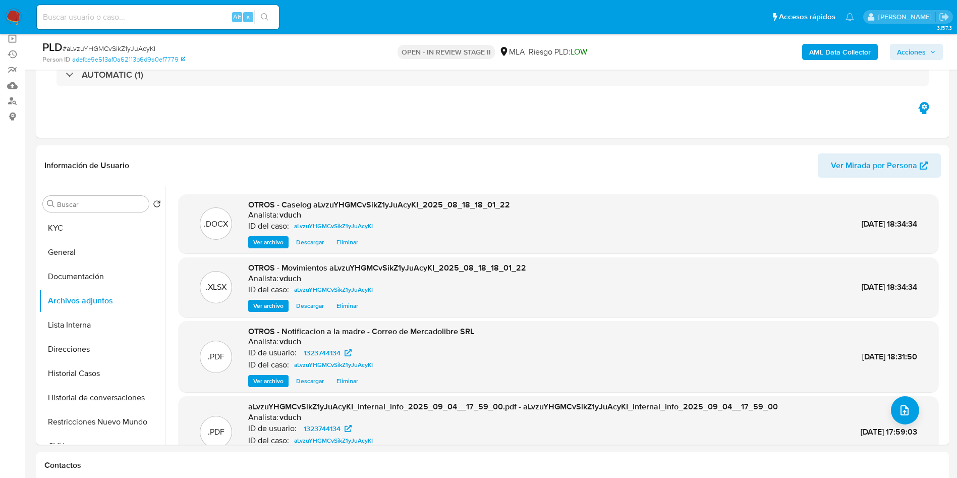
click at [926, 48] on span "Acciones" at bounding box center [916, 52] width 39 height 14
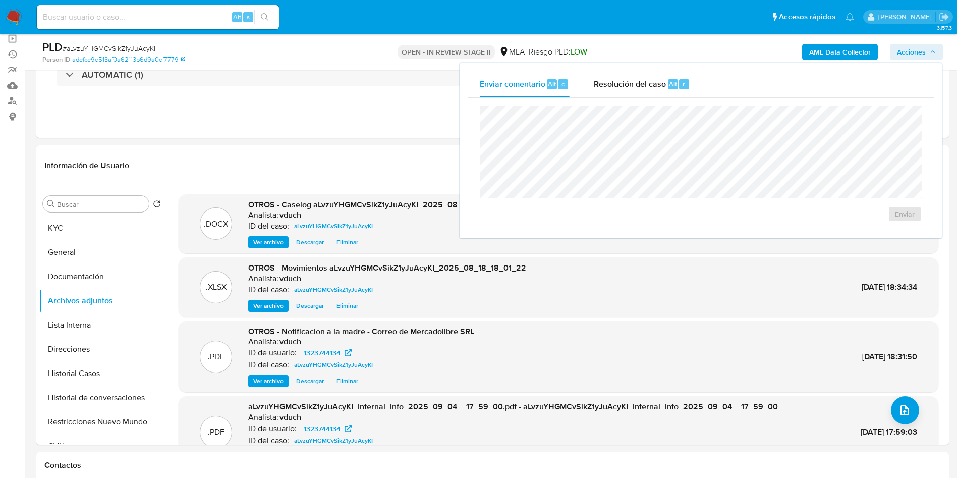
click at [633, 70] on div "Enviar comentario Alt c Resolución del caso Alt r Enviar" at bounding box center [701, 150] width 482 height 175
click at [637, 81] on span "Resolución del caso" at bounding box center [630, 84] width 72 height 12
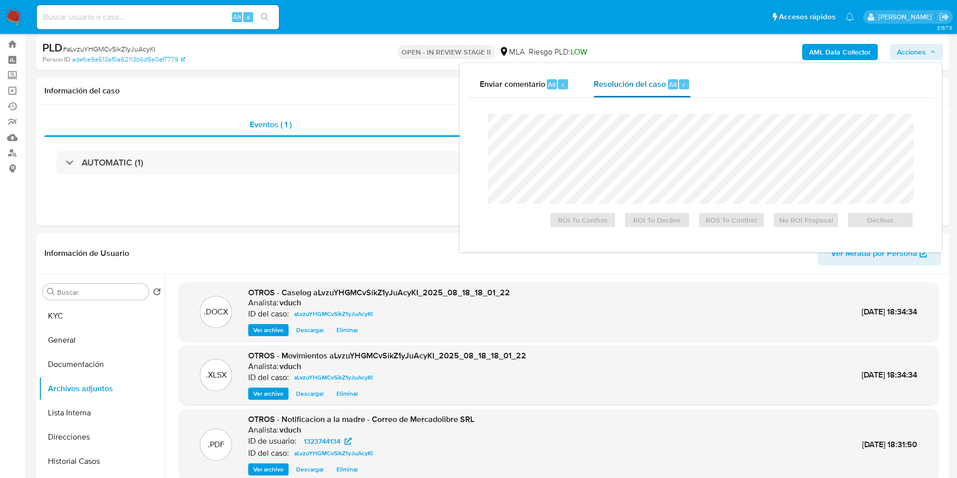
scroll to position [0, 0]
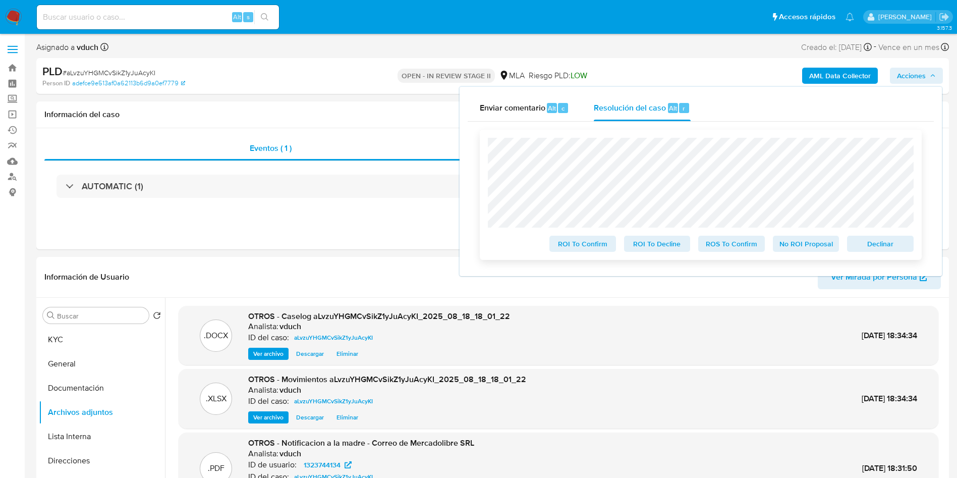
click at [828, 255] on div "ROI To Confirm ROI To Decline ROS To Confirm No ROI Proposal Declinar" at bounding box center [701, 195] width 442 height 130
click at [824, 244] on span "No ROI Proposal" at bounding box center [806, 244] width 52 height 14
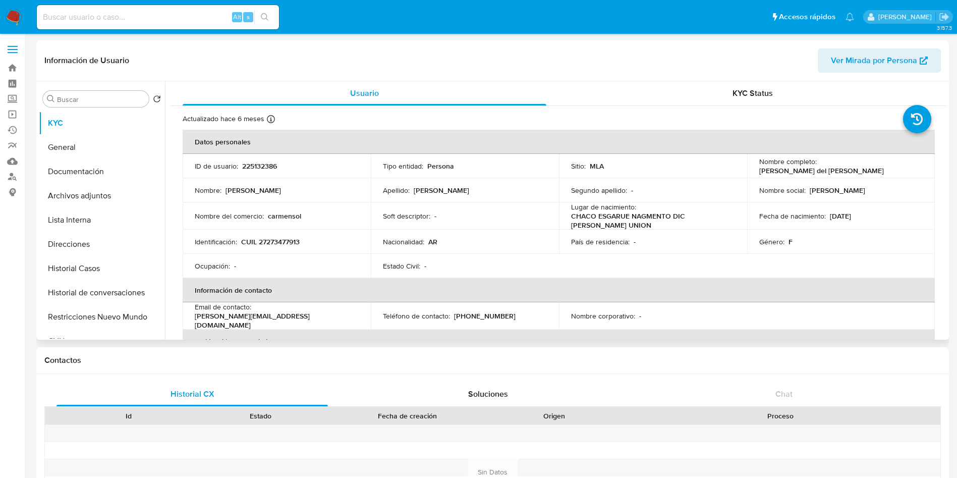
select select "10"
click at [291, 318] on p "[PERSON_NAME][EMAIL_ADDRESS][DOMAIN_NAME]" at bounding box center [275, 320] width 160 height 18
click at [302, 322] on div "Email de contacto : [PERSON_NAME][EMAIL_ADDRESS][DOMAIN_NAME]" at bounding box center [277, 315] width 164 height 27
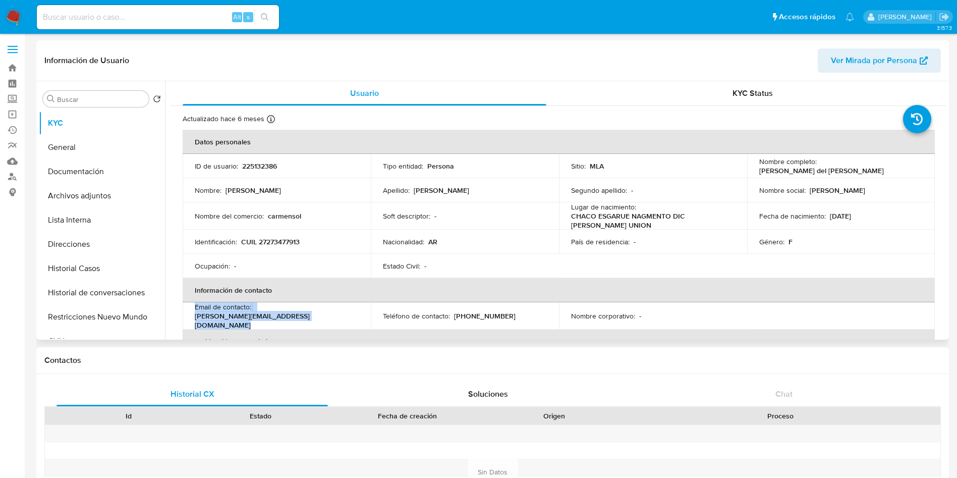
click at [303, 314] on div "Email de contacto : [PERSON_NAME][EMAIL_ADDRESS][DOMAIN_NAME]" at bounding box center [277, 315] width 164 height 27
click at [292, 300] on th "Información de contacto" at bounding box center [559, 290] width 752 height 24
drag, startPoint x: 243, startPoint y: 319, endPoint x: 191, endPoint y: 321, distance: 52.0
click at [191, 321] on td "Email de contacto : [PERSON_NAME][EMAIL_ADDRESS][DOMAIN_NAME]" at bounding box center [277, 315] width 188 height 27
copy p "[PERSON_NAME][EMAIL_ADDRESS][DOMAIN_NAME]"
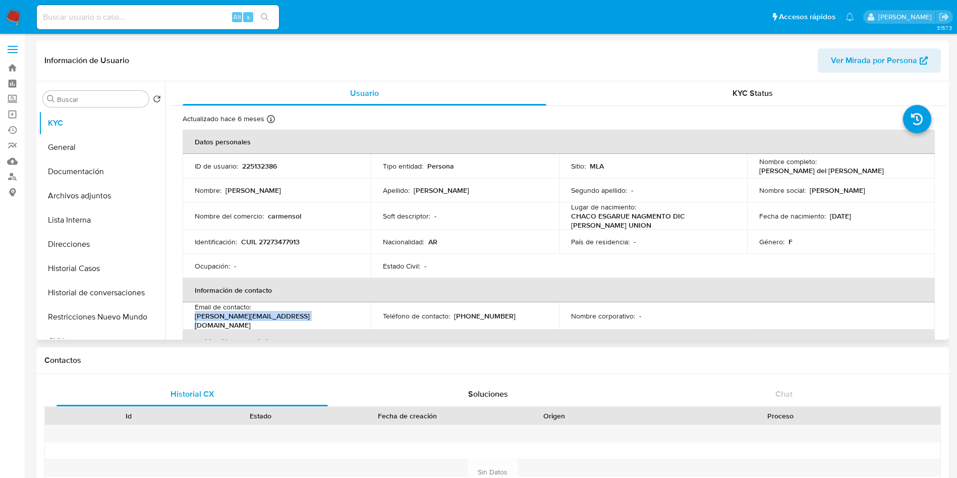
drag, startPoint x: 757, startPoint y: 173, endPoint x: 874, endPoint y: 171, distance: 116.1
click at [874, 171] on div "Nombre completo : [PERSON_NAME] del [PERSON_NAME]" at bounding box center [842, 166] width 164 height 18
copy p "[PERSON_NAME] del [PERSON_NAME]"
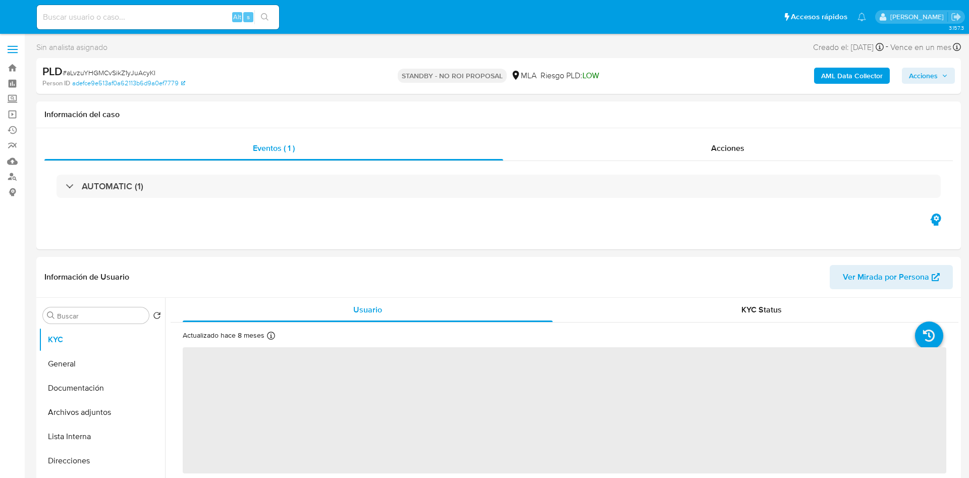
select select "10"
